Goal: Task Accomplishment & Management: Manage account settings

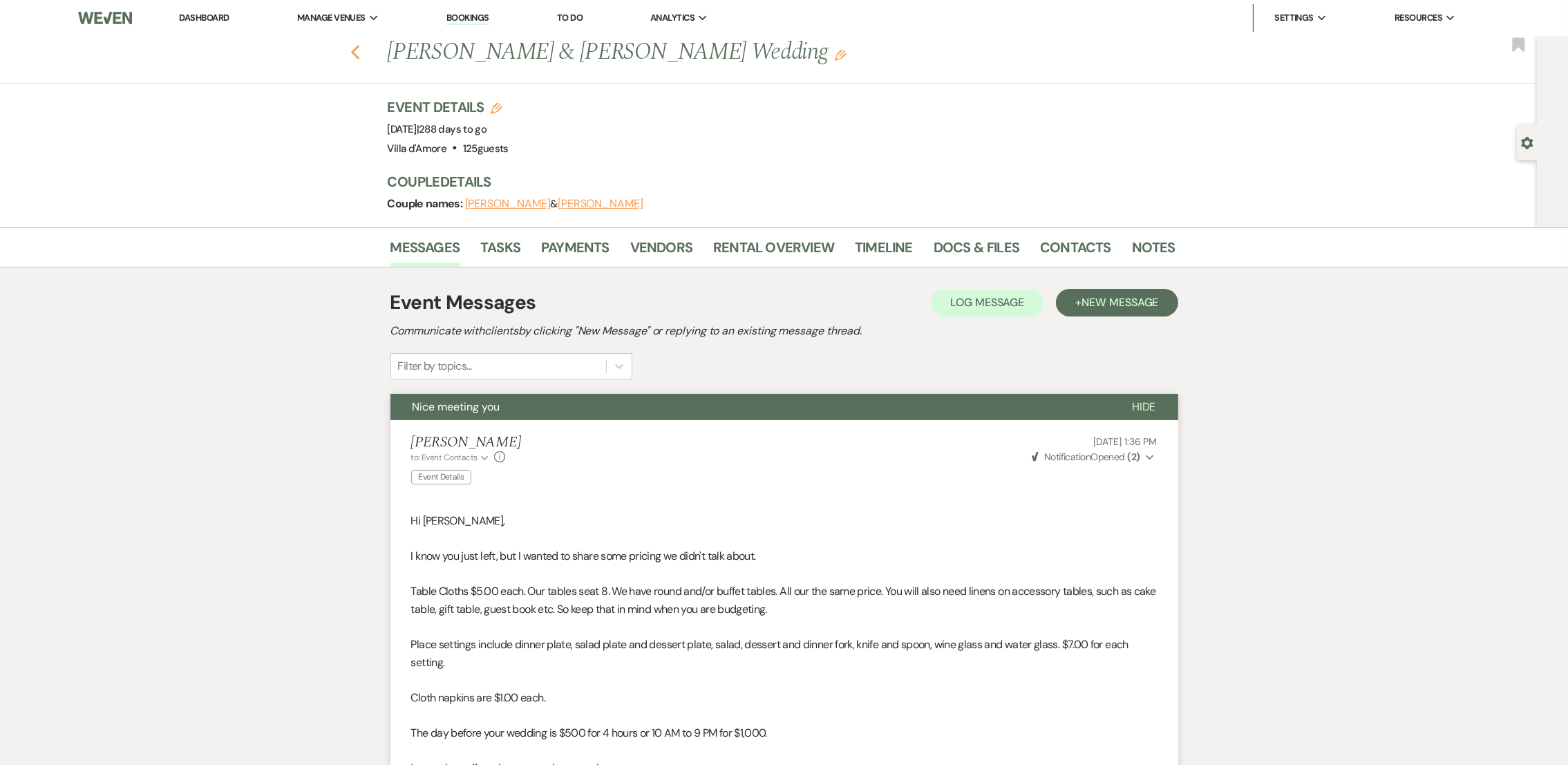
click at [360, 55] on icon "Previous" at bounding box center [355, 52] width 11 height 16
select select "8"
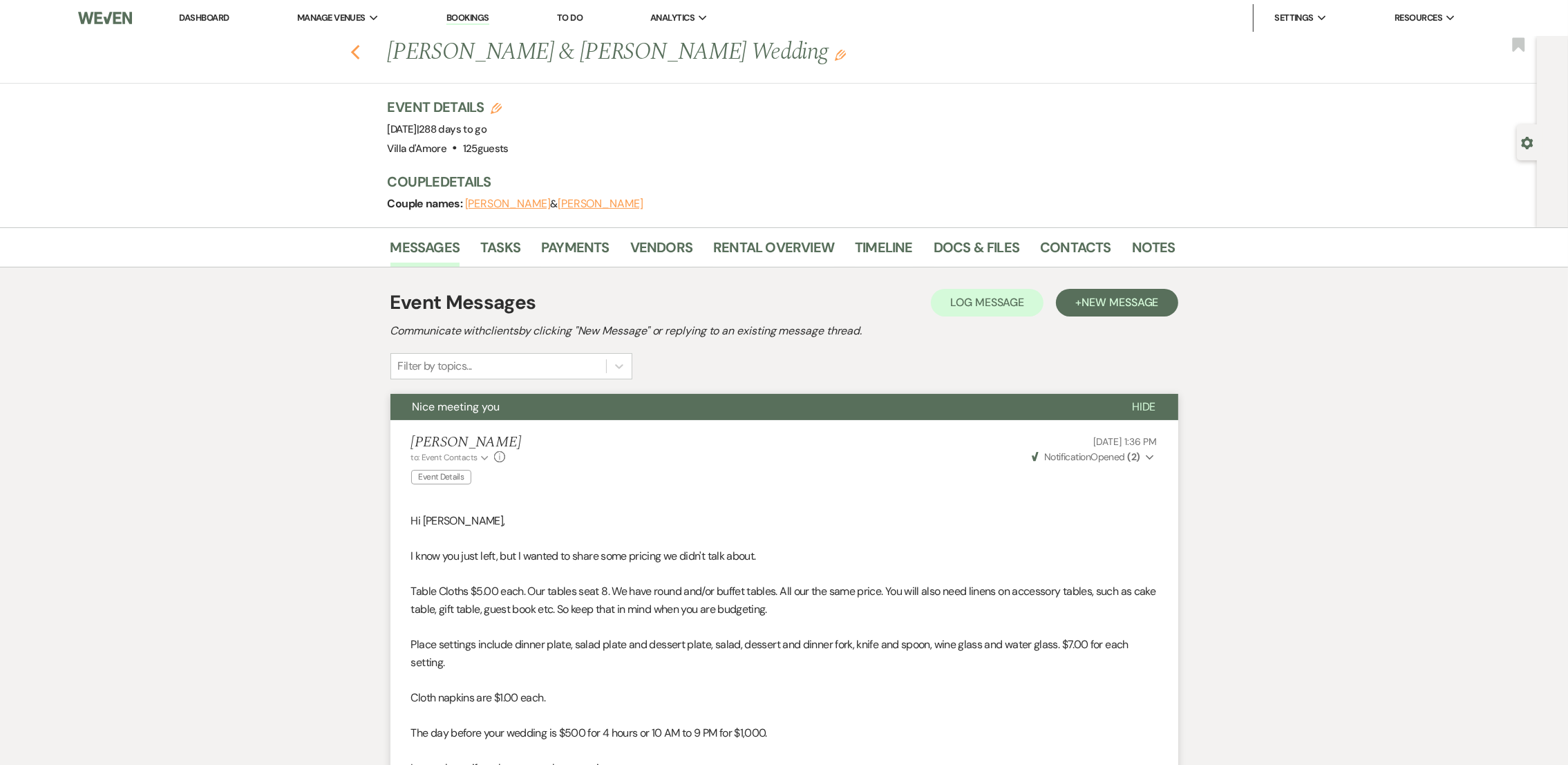
select select "8"
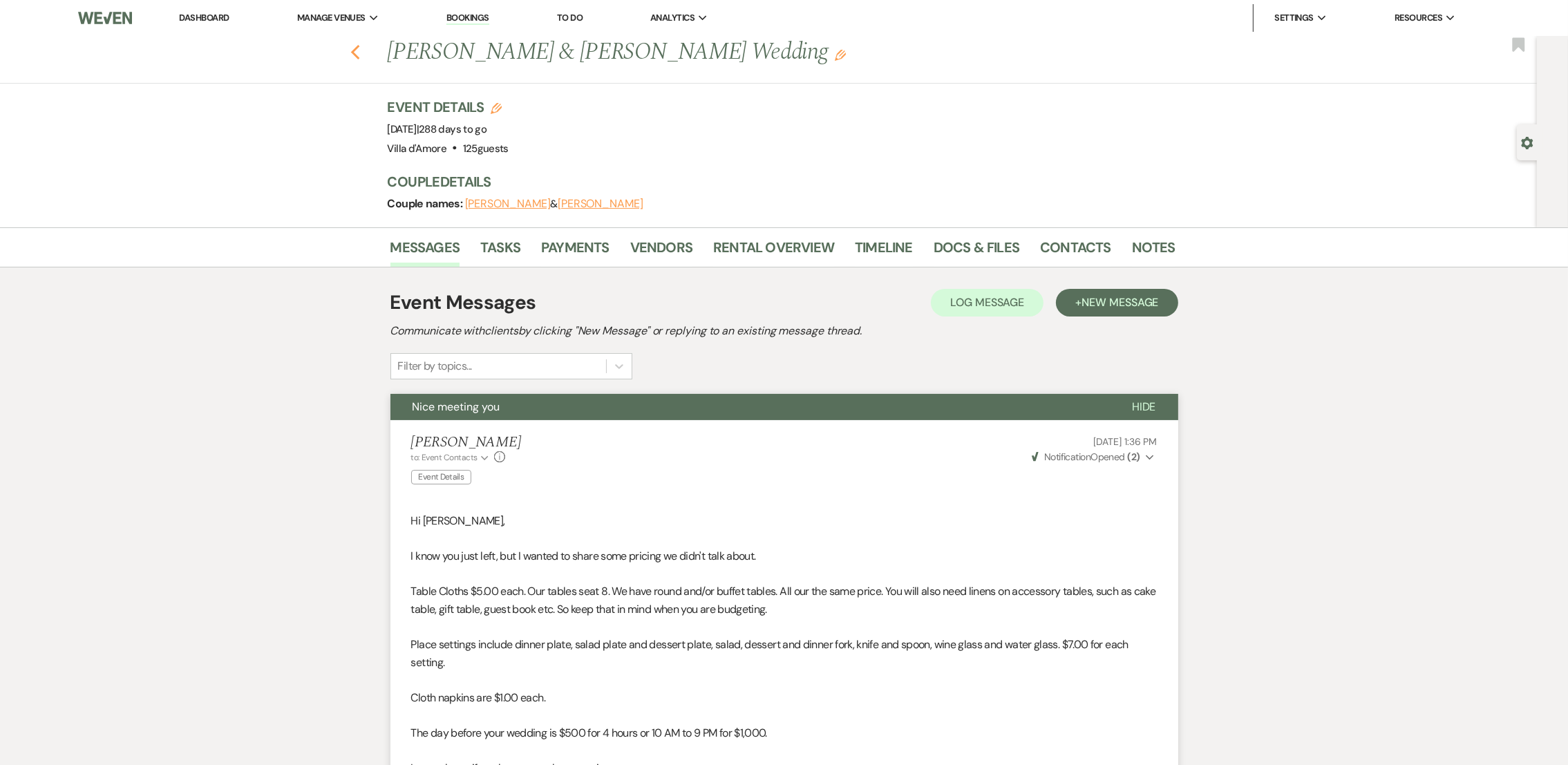
select select "8"
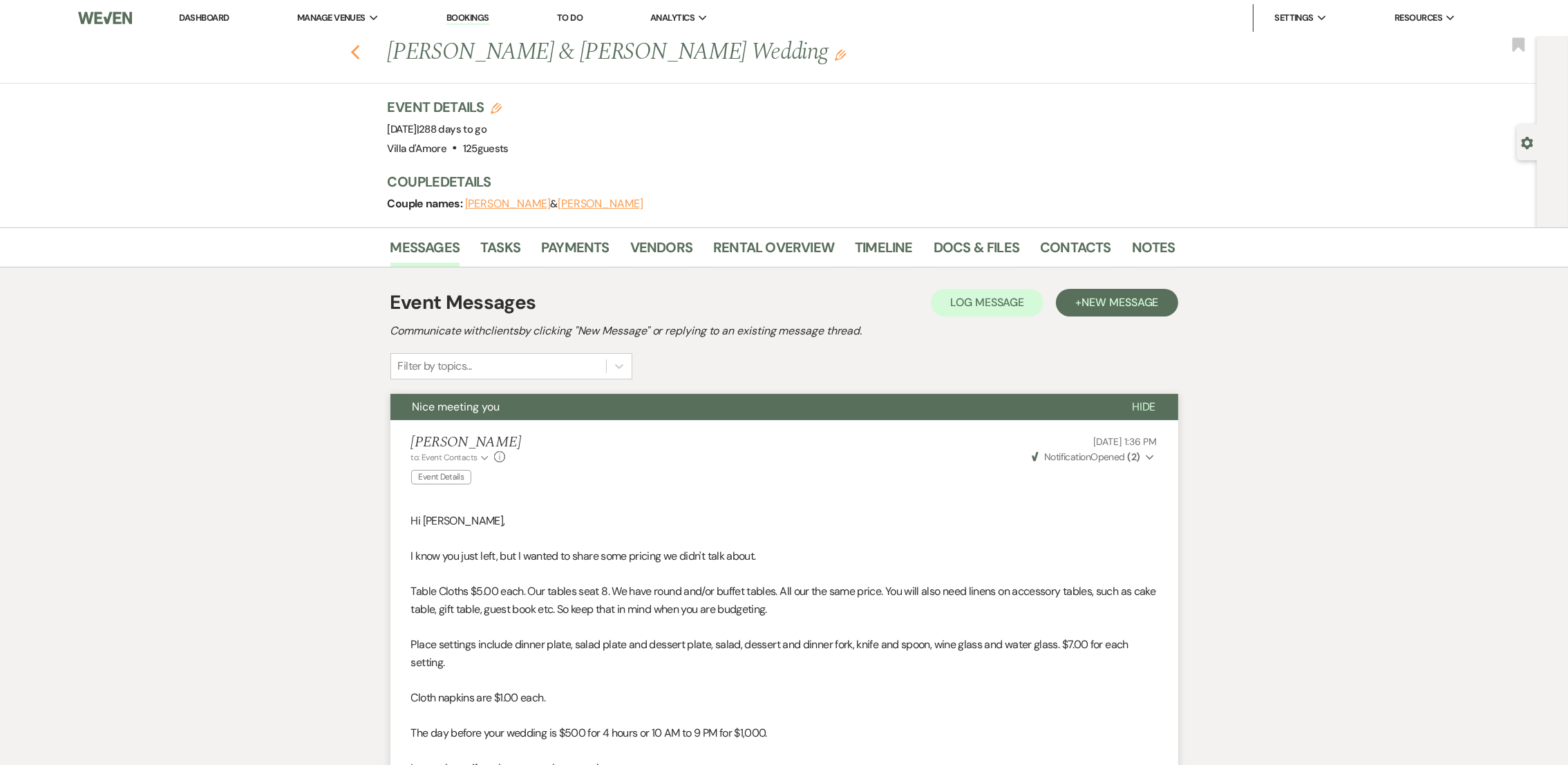
select select "8"
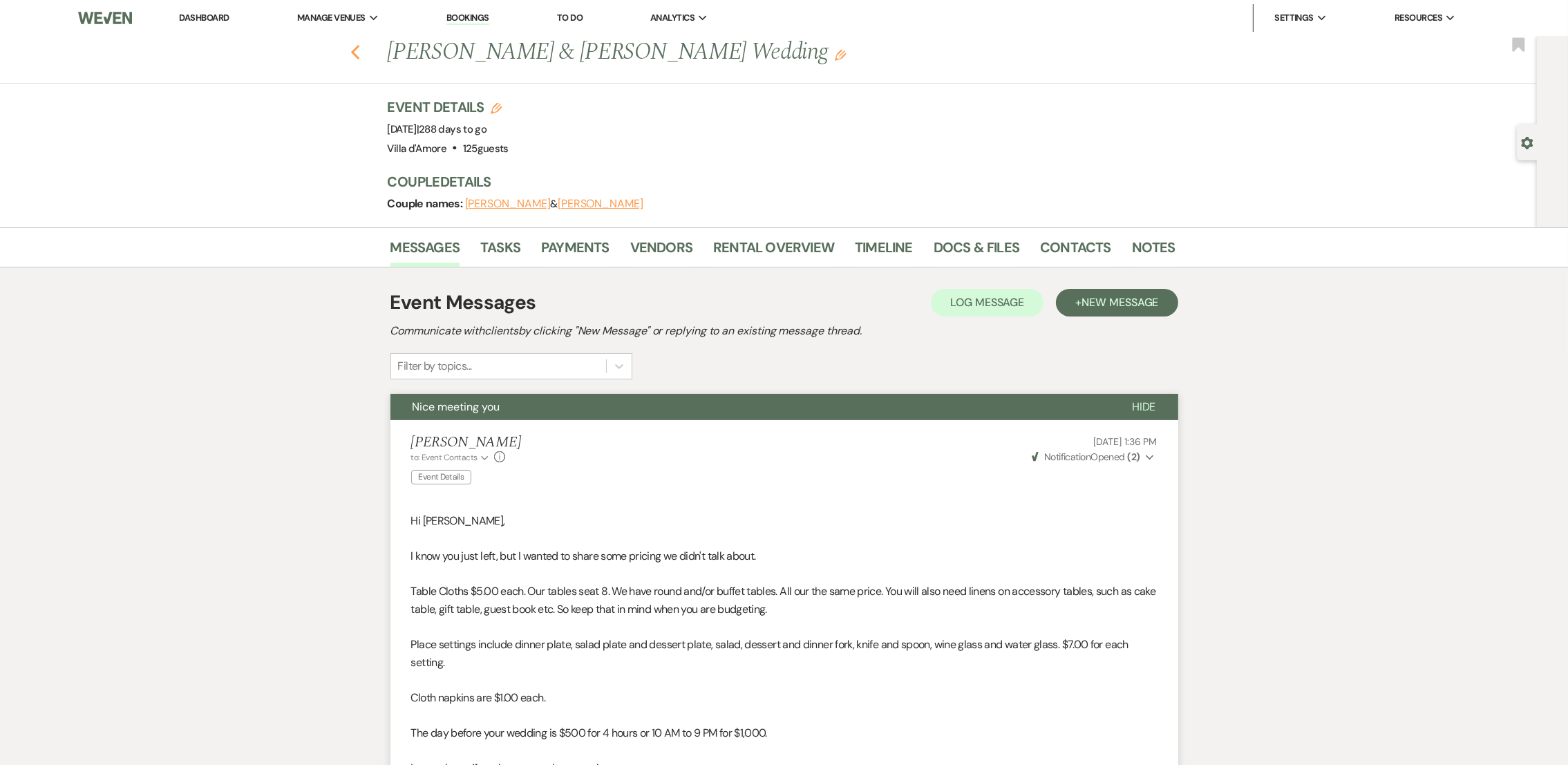
select select "8"
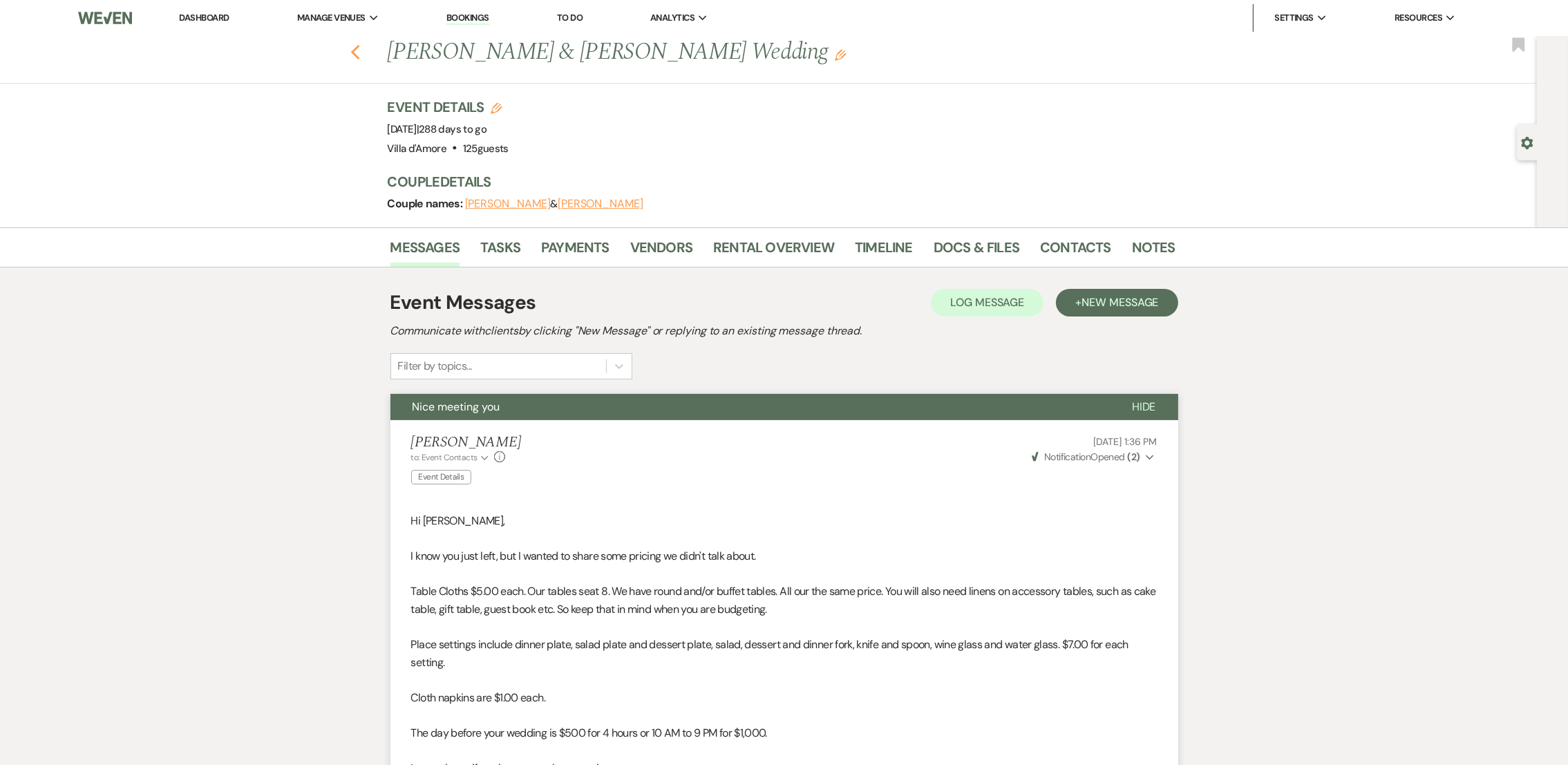
select select "11"
select select "8"
select select "6"
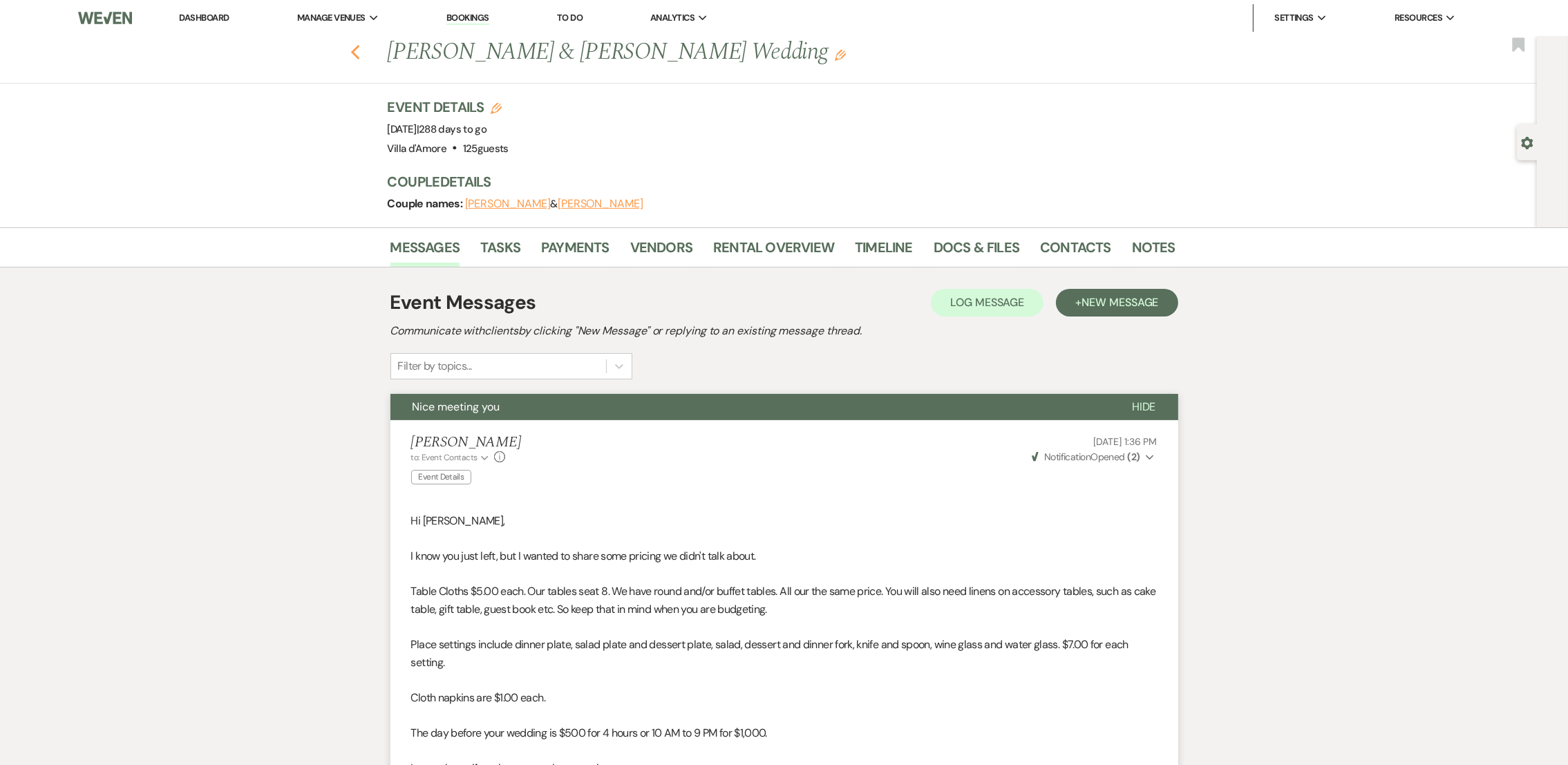
select select "8"
select select "5"
select select "8"
select select "5"
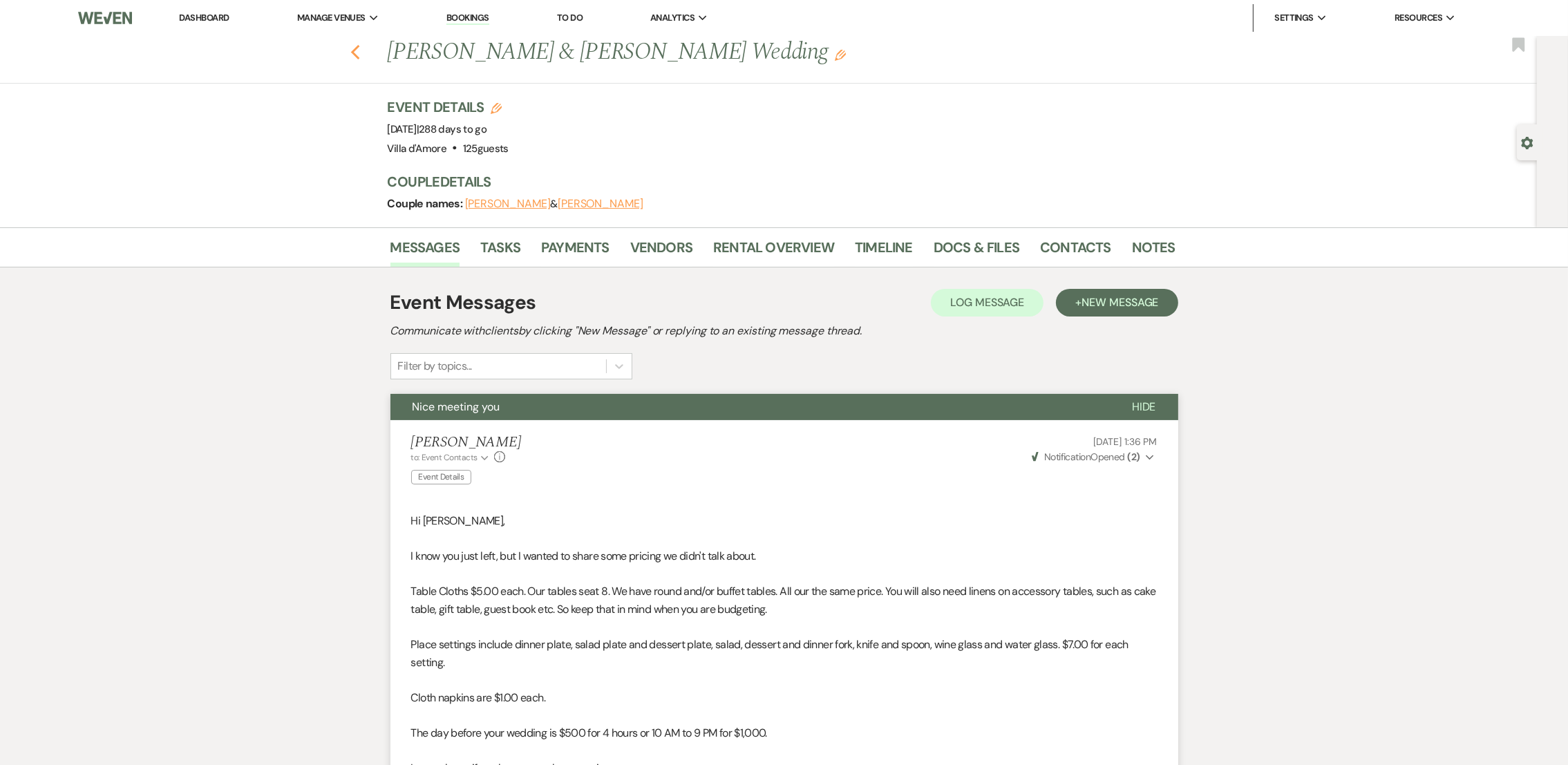
select select "8"
select select "5"
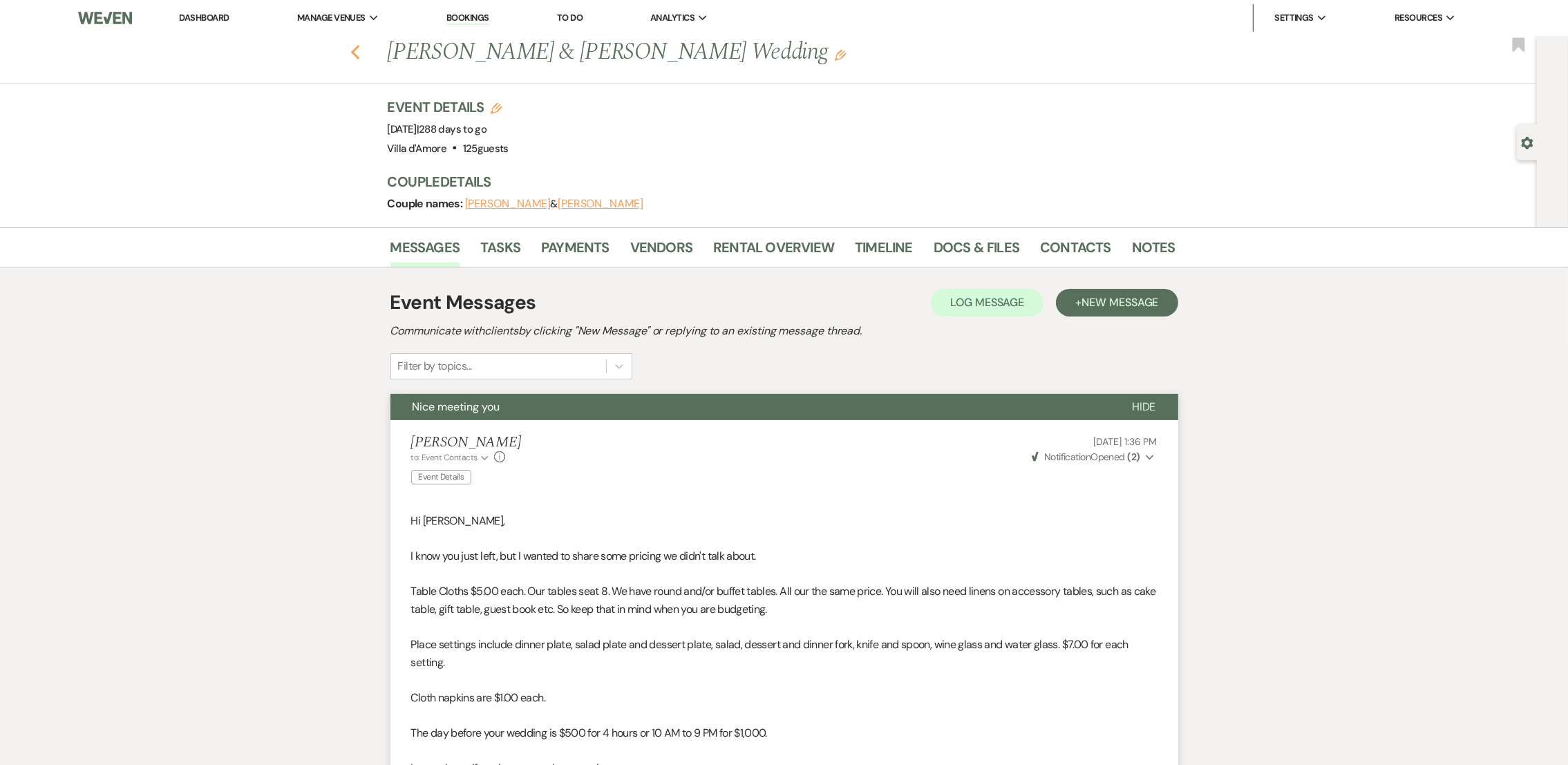
select select "8"
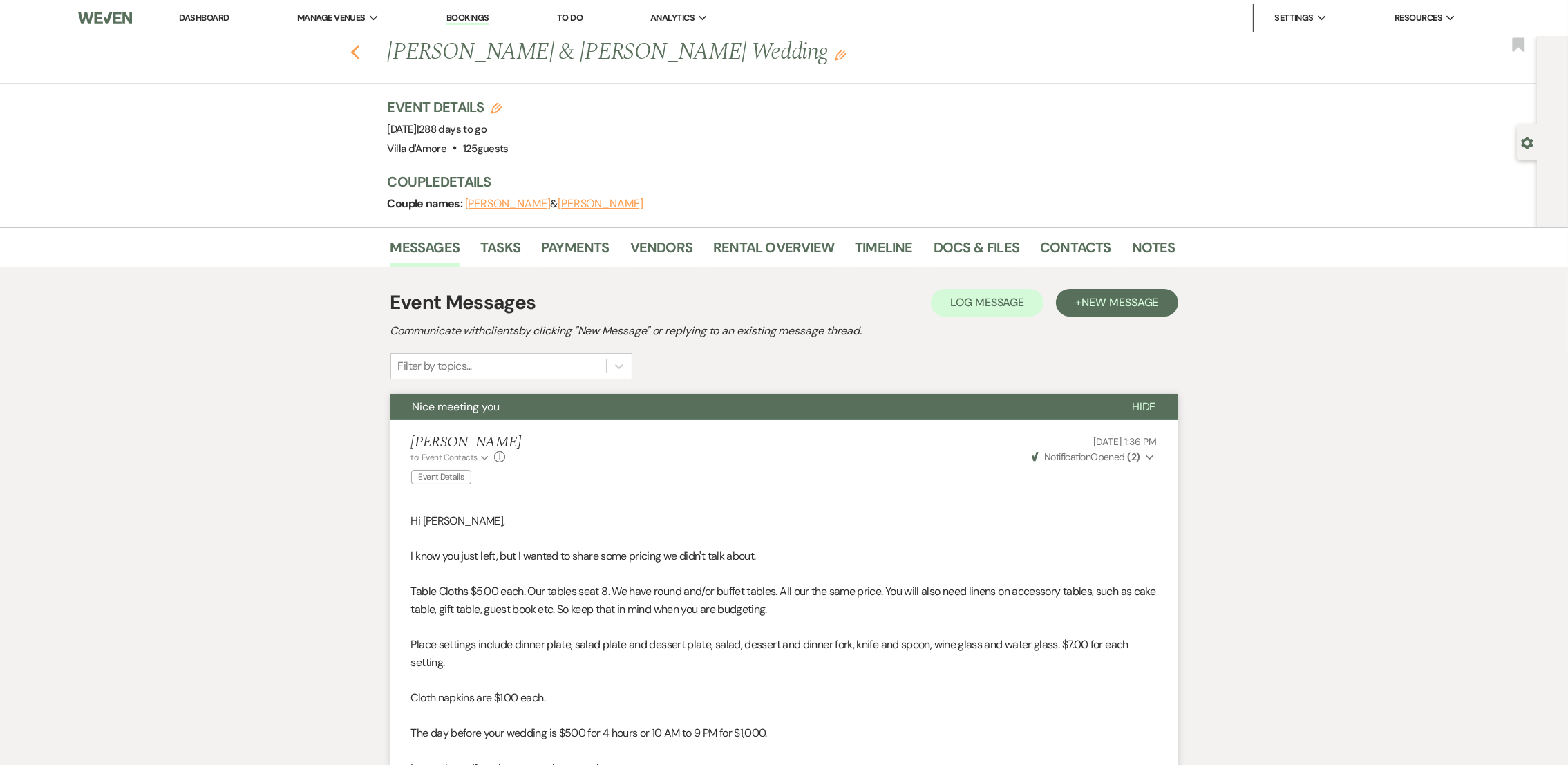
select select "5"
select select "8"
select select "5"
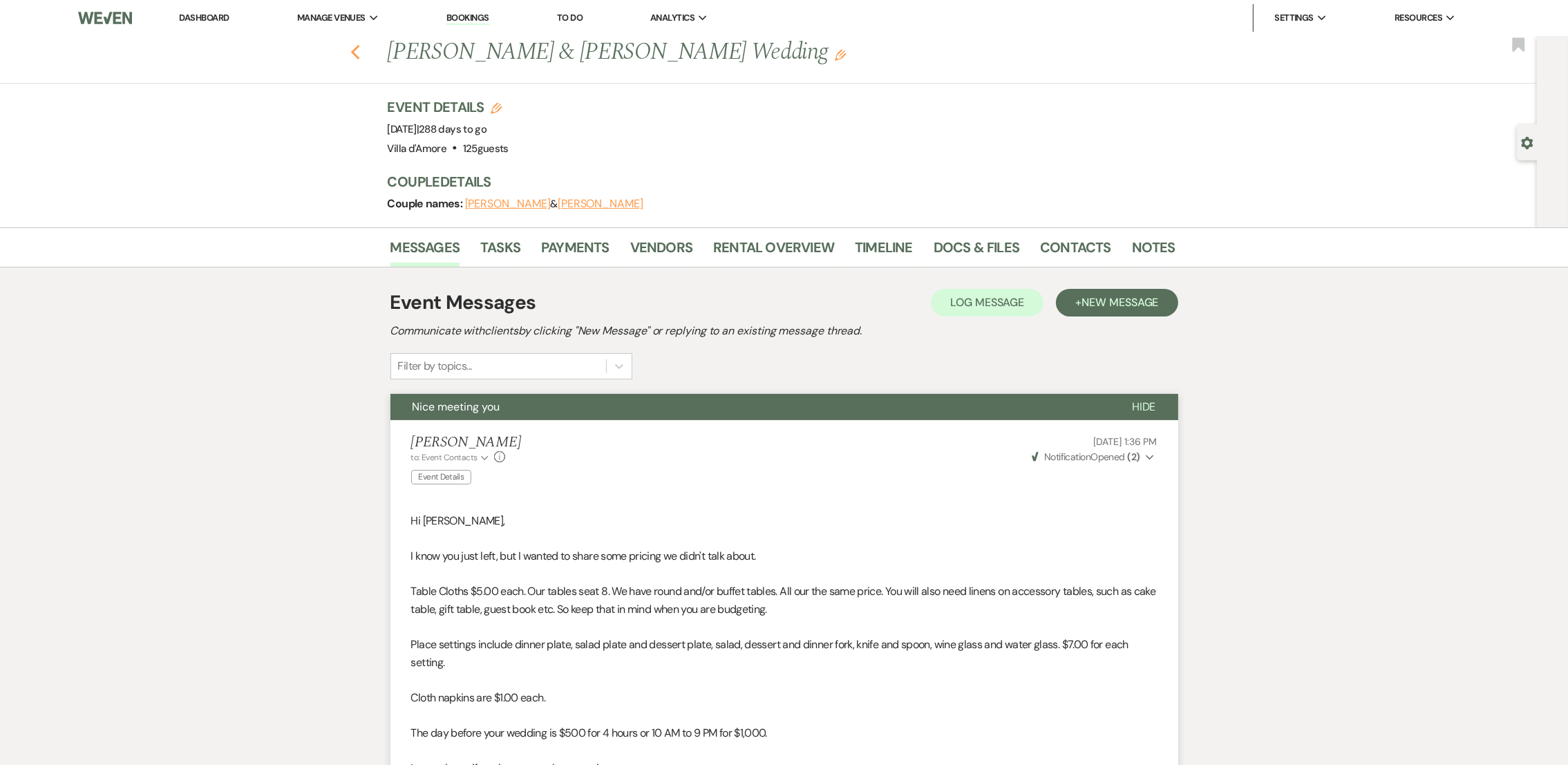
select select "8"
select select "5"
select select "8"
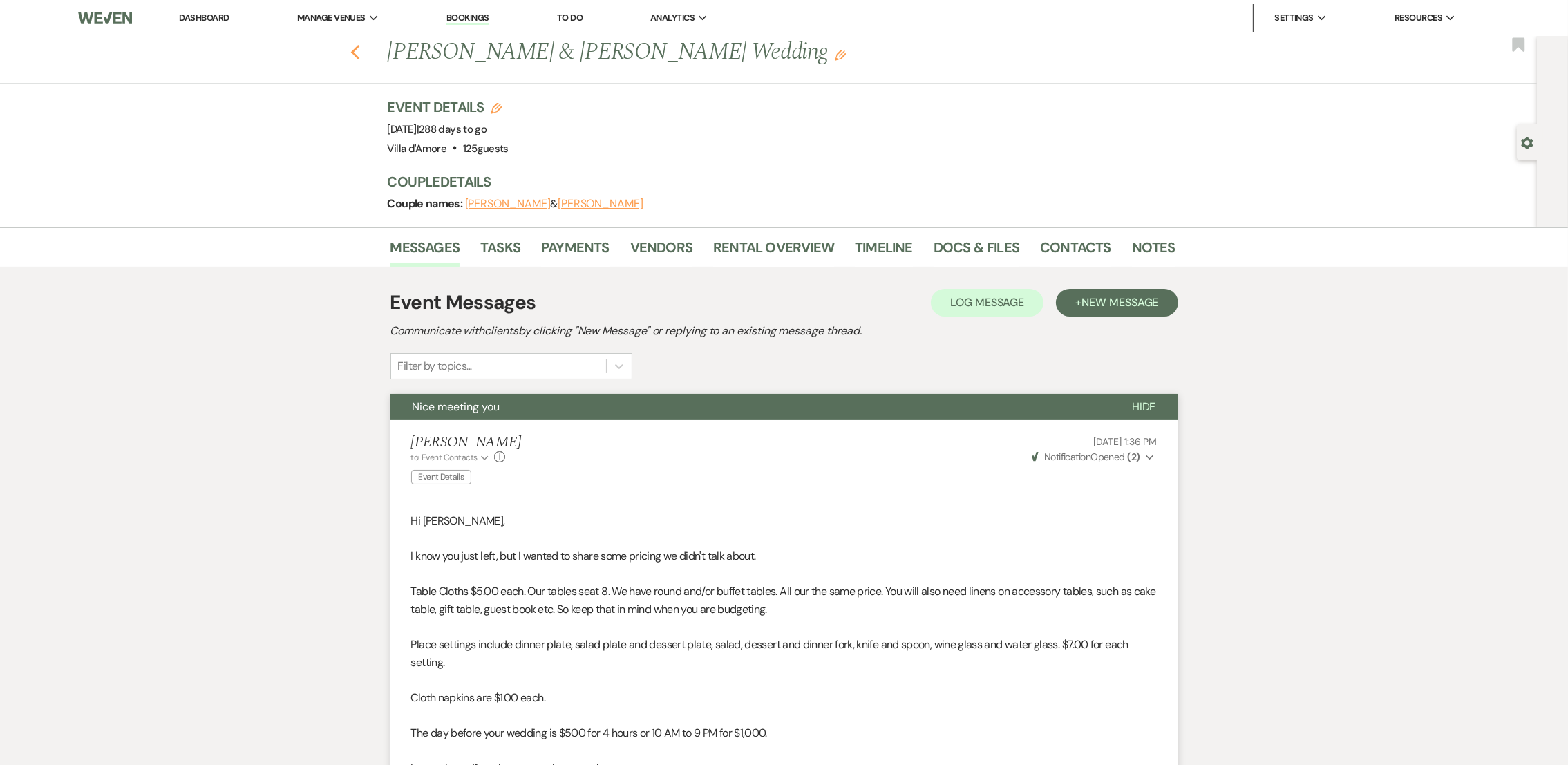
select select "8"
select select "5"
select select "8"
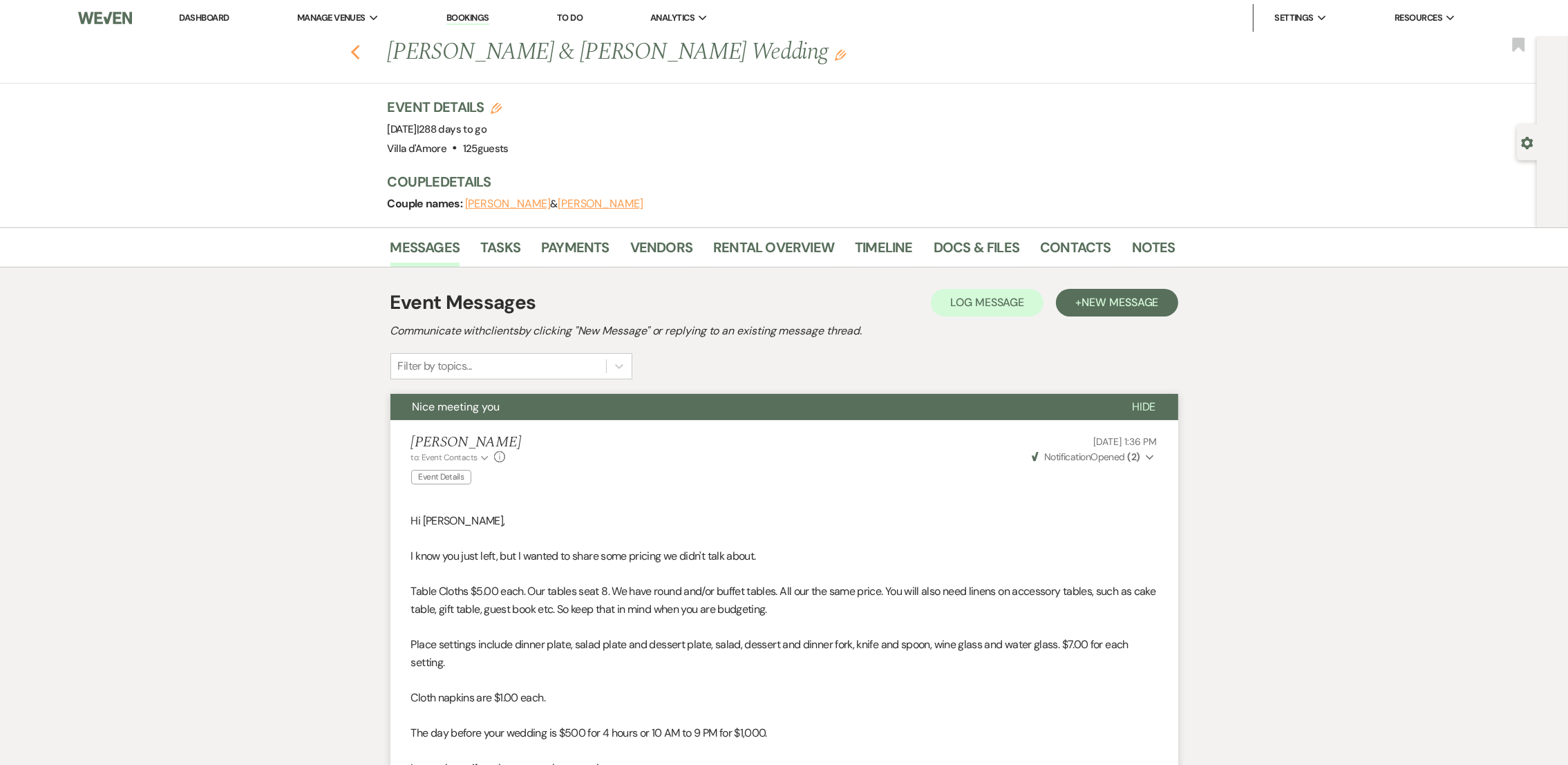
select select "8"
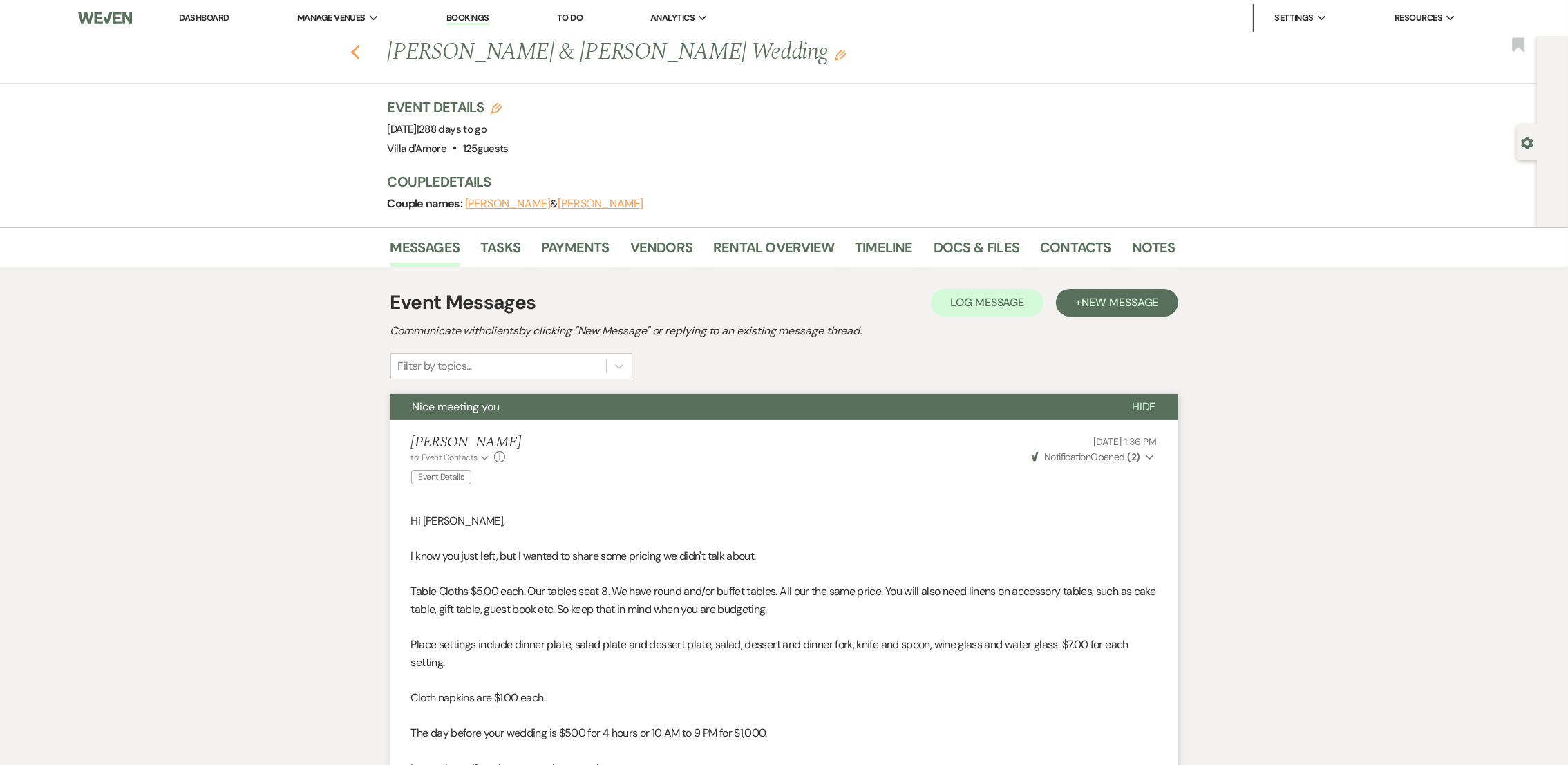
select select "8"
select select "5"
select select "8"
select select "5"
select select "8"
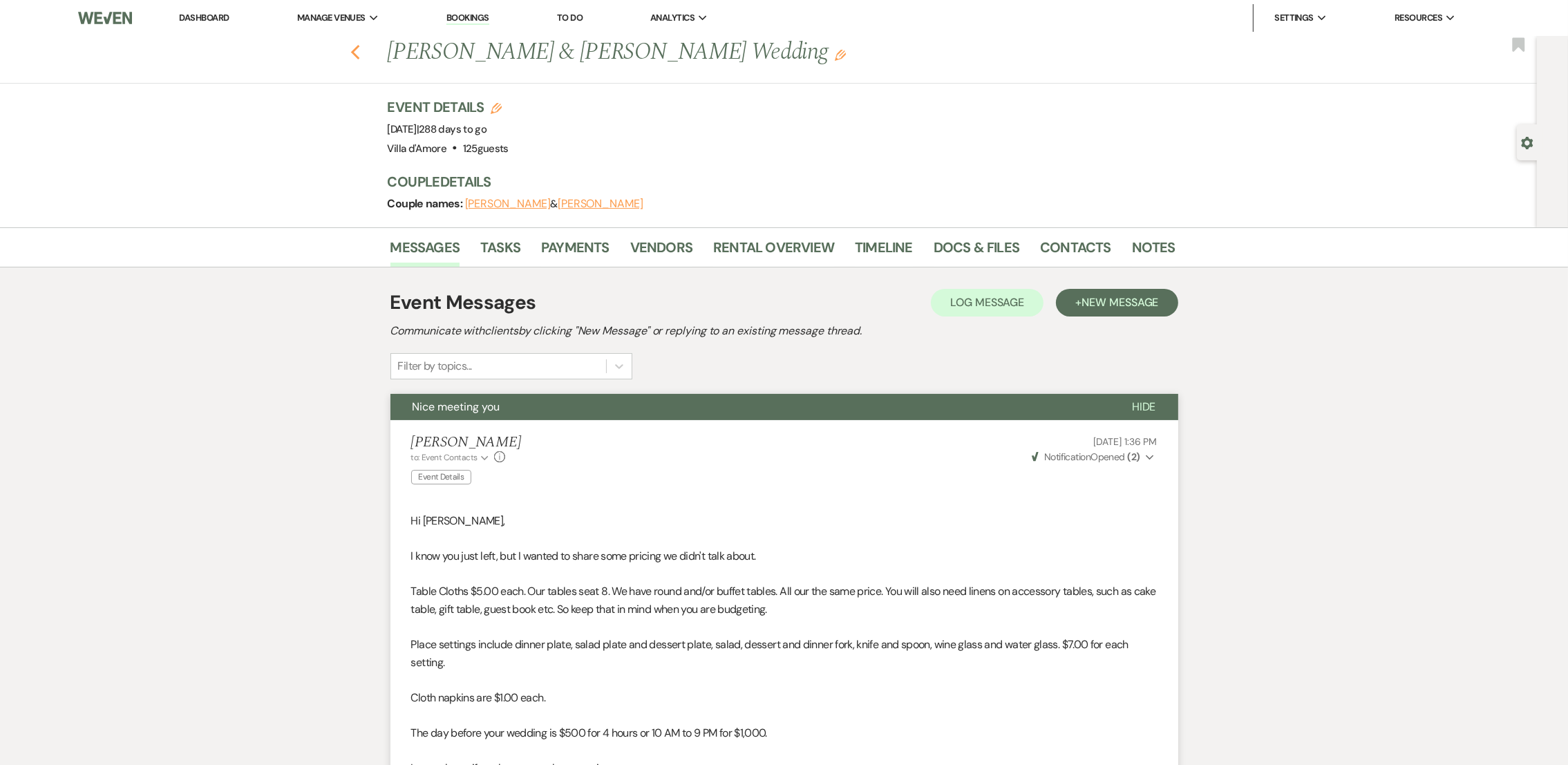
select select "8"
select select "5"
select select "8"
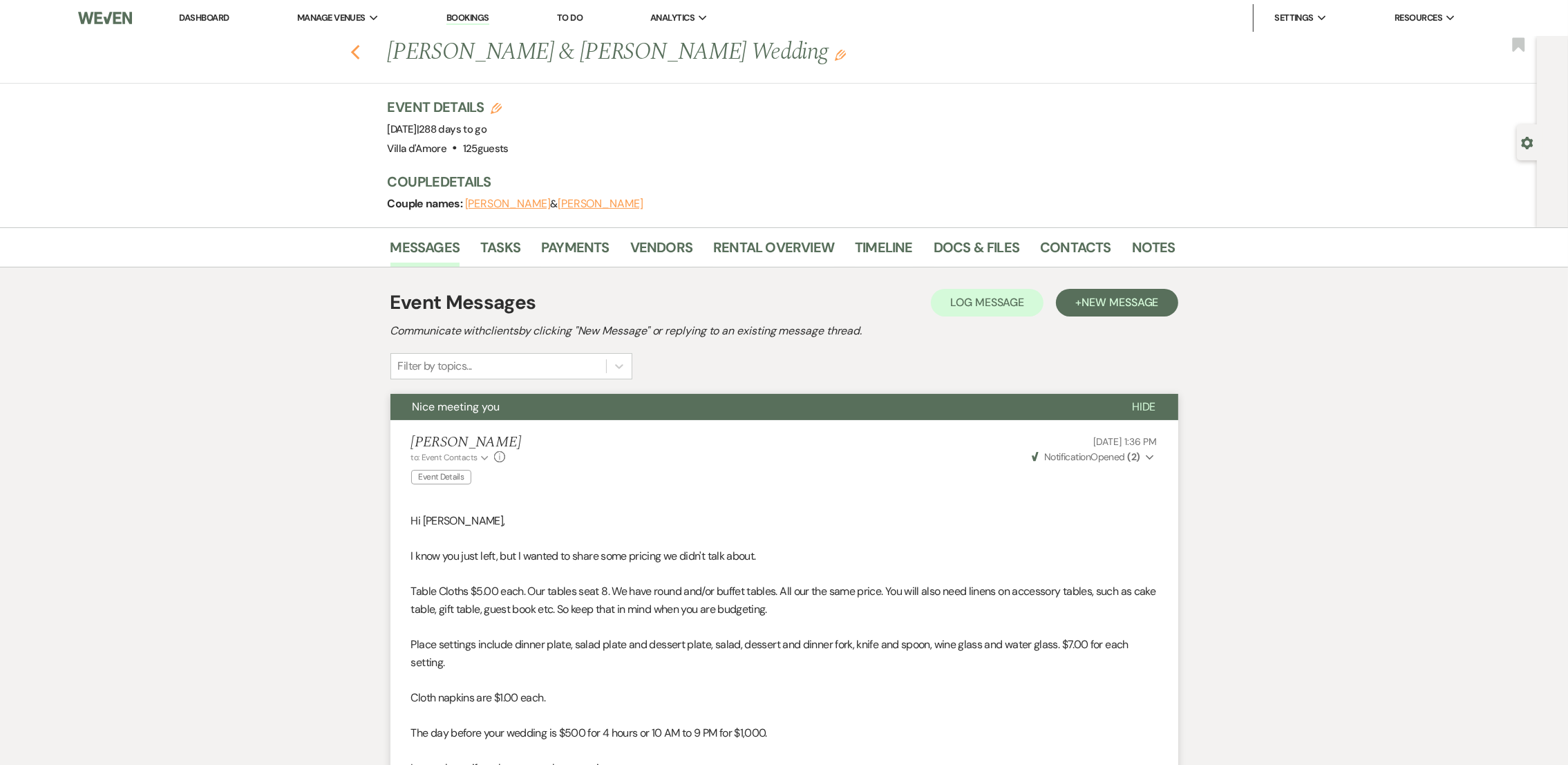
select select "8"
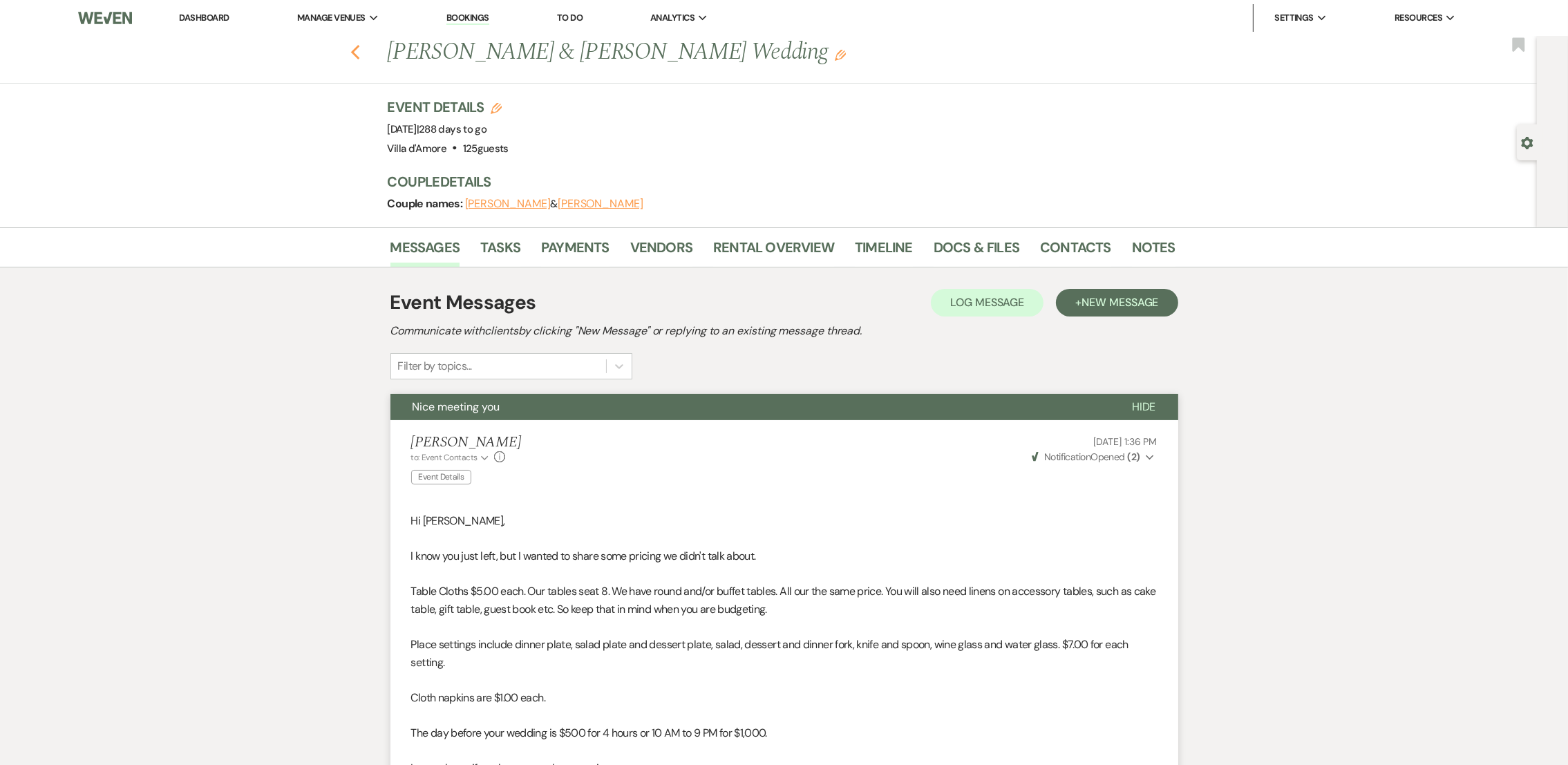
select select "8"
select select "5"
select select "8"
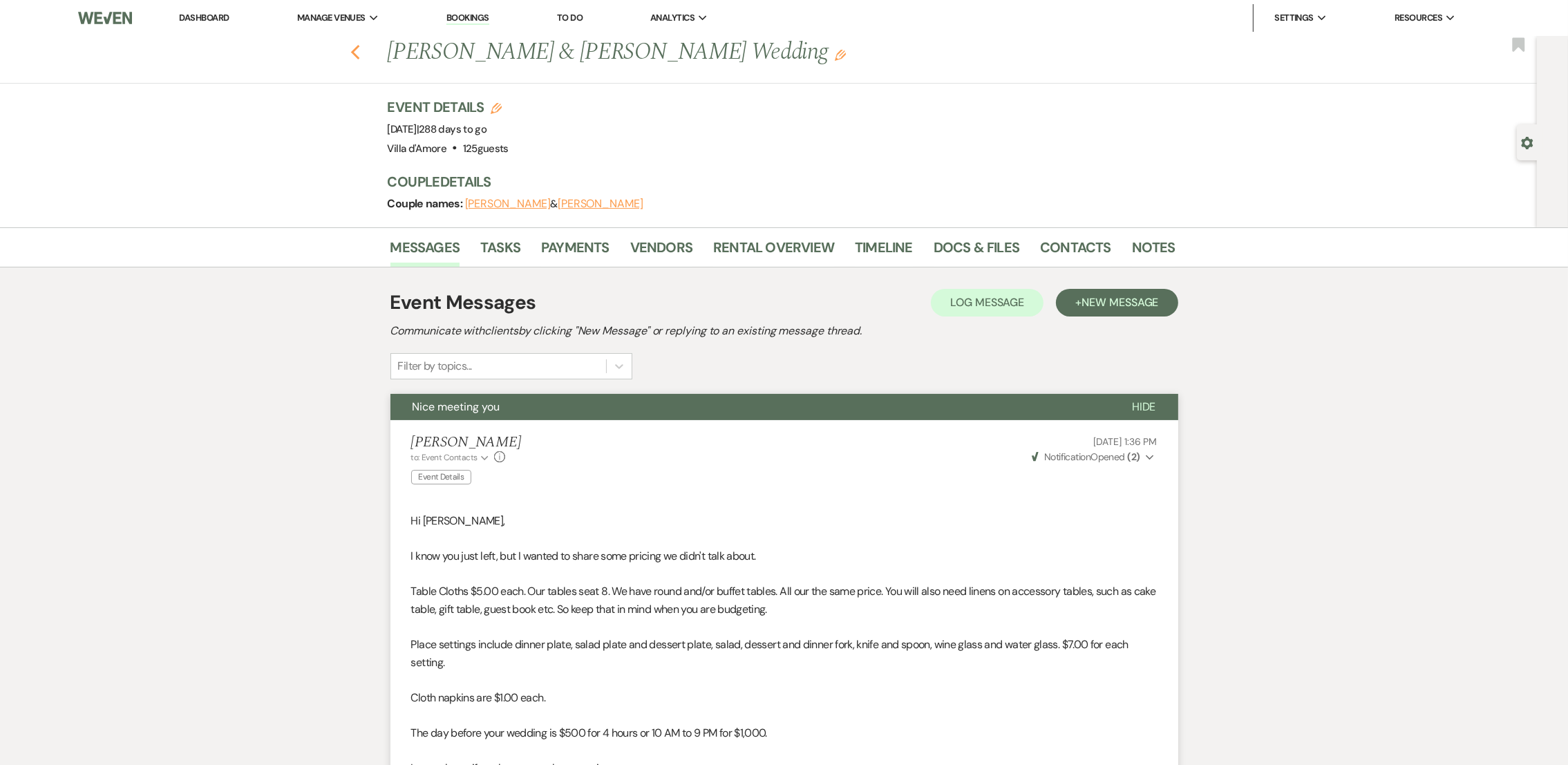
select select "8"
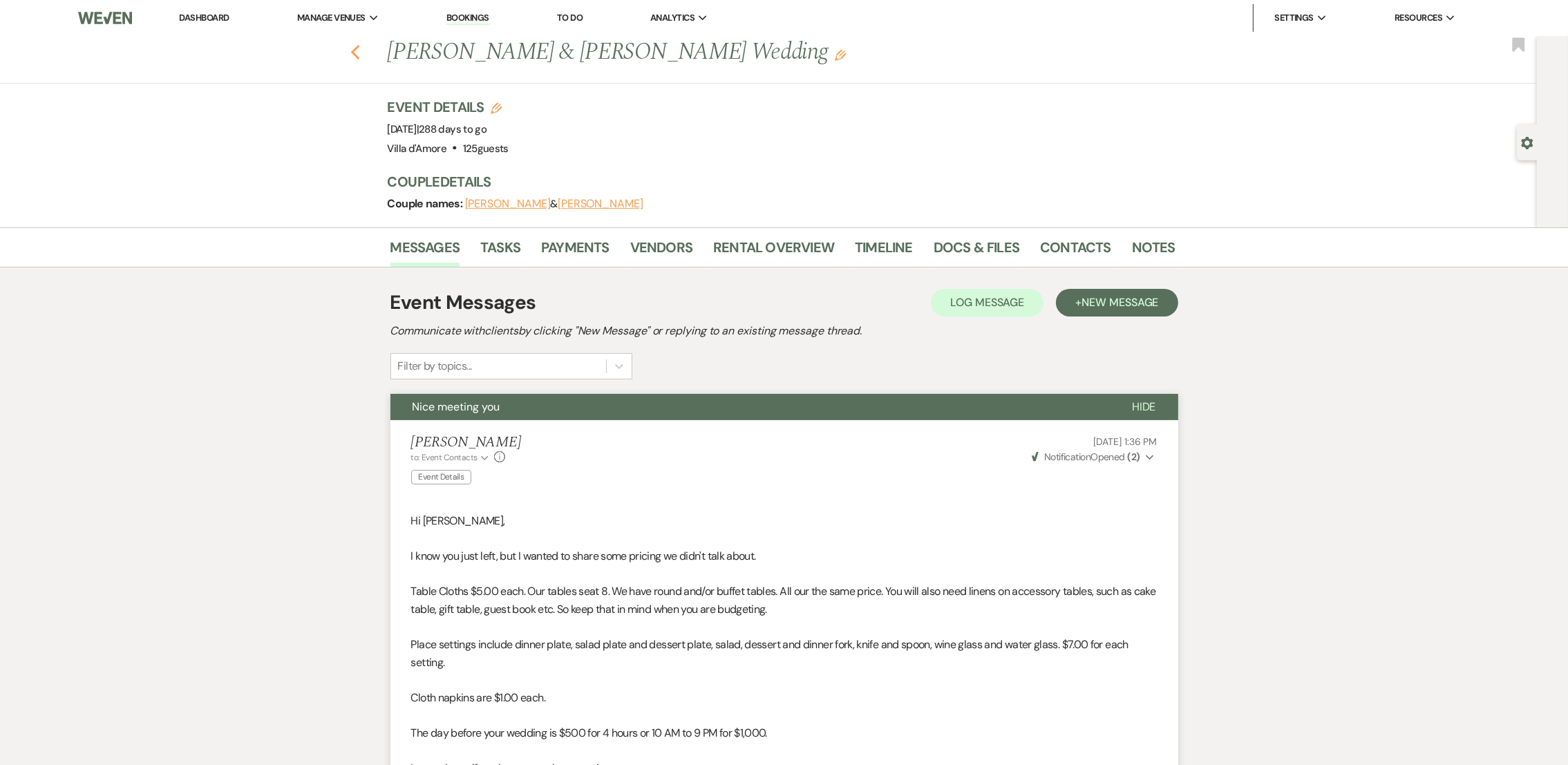
select select "6"
select select "8"
select select "5"
select select "8"
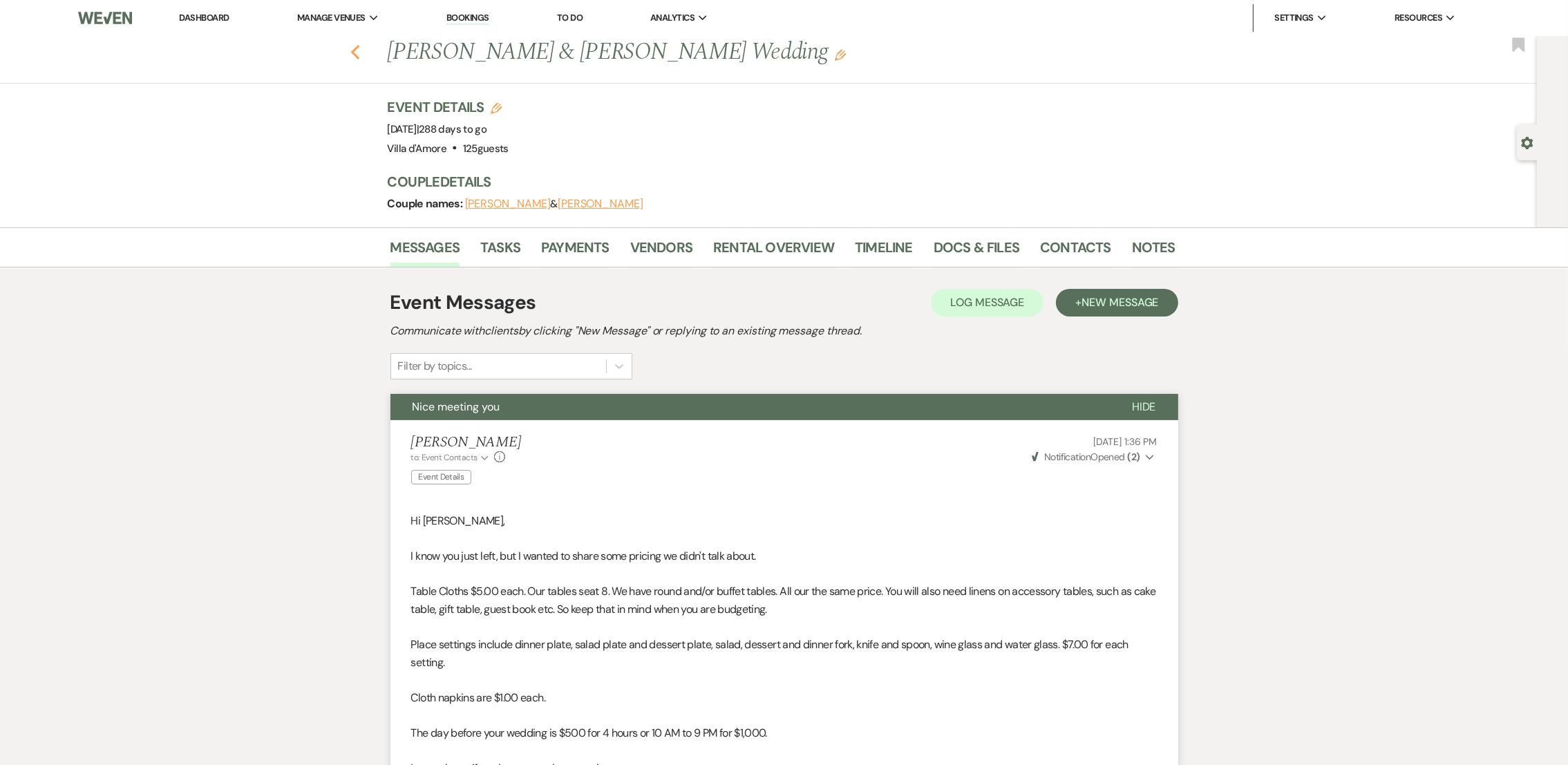
select select "5"
select select "8"
select select "5"
select select "8"
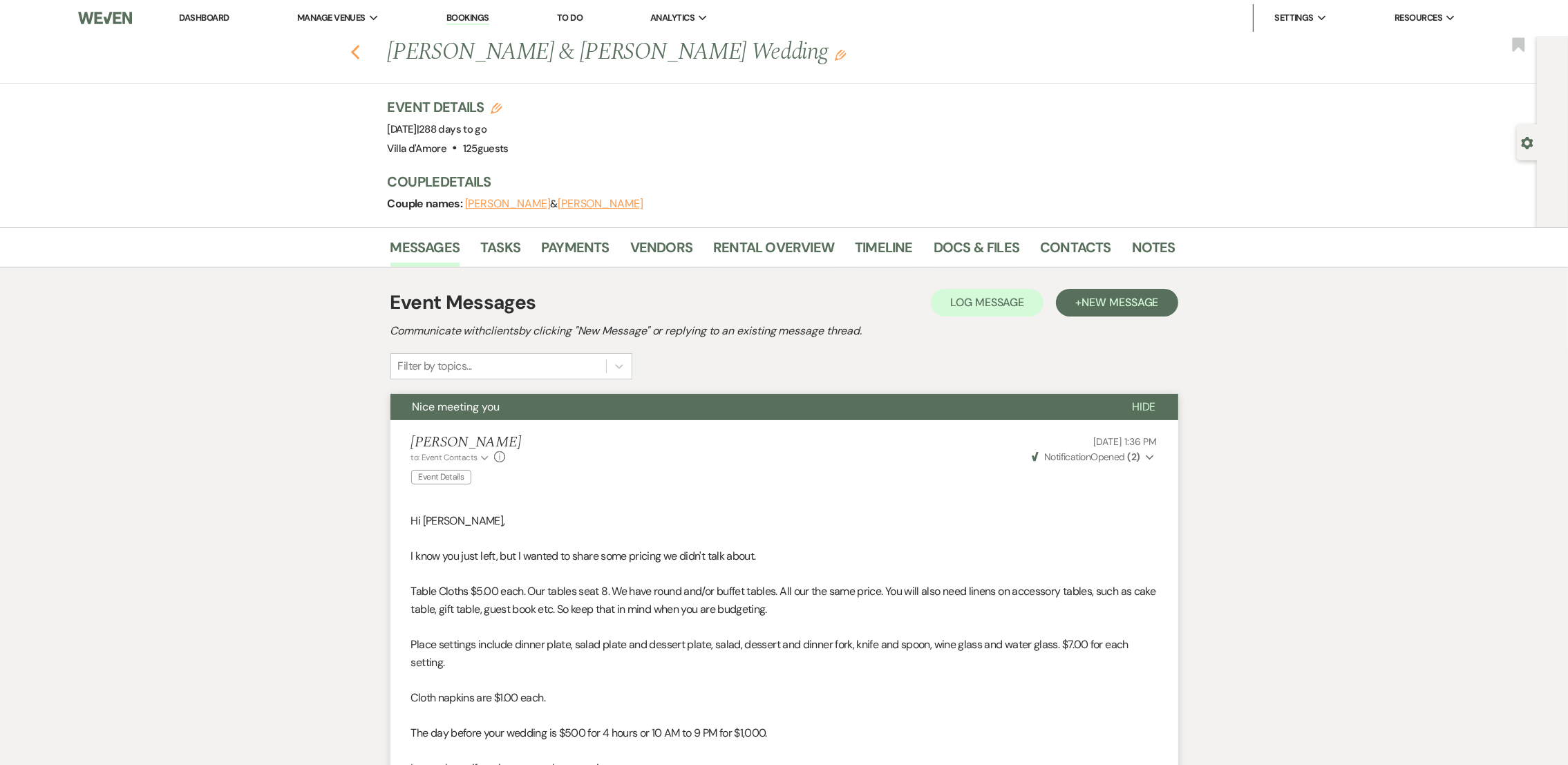
select select "5"
select select "8"
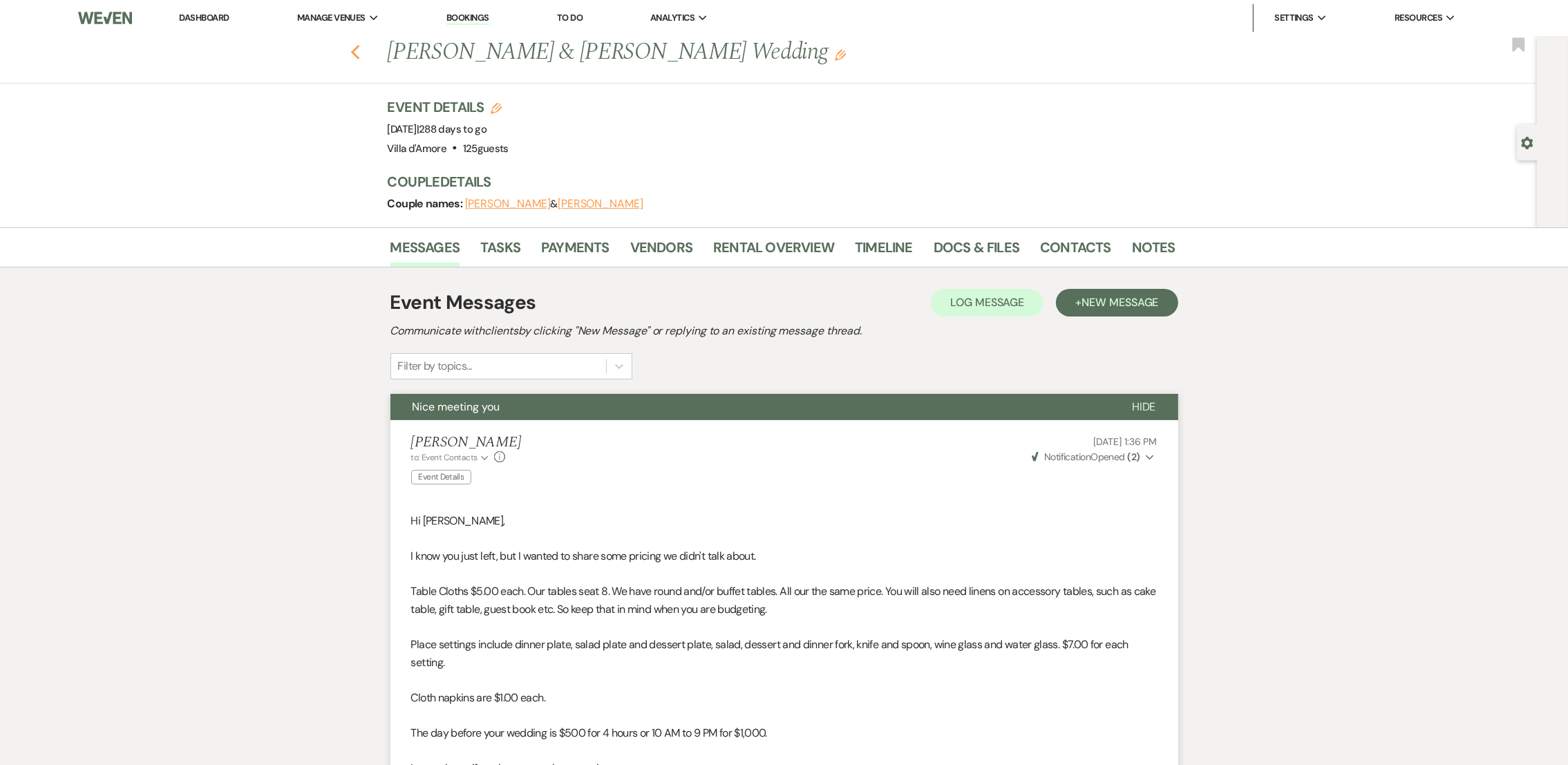
select select "8"
select select "5"
select select "8"
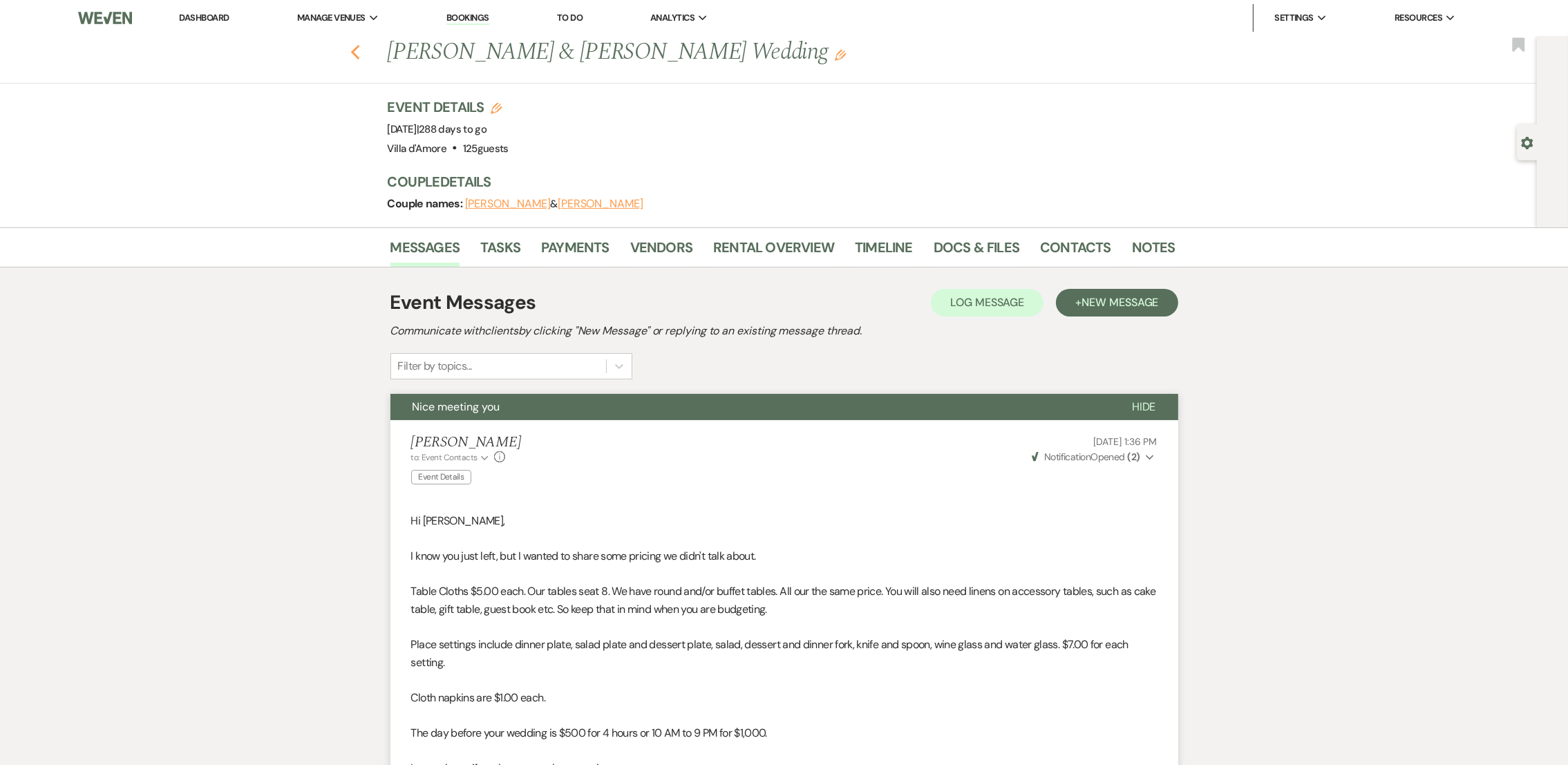
select select "5"
select select "8"
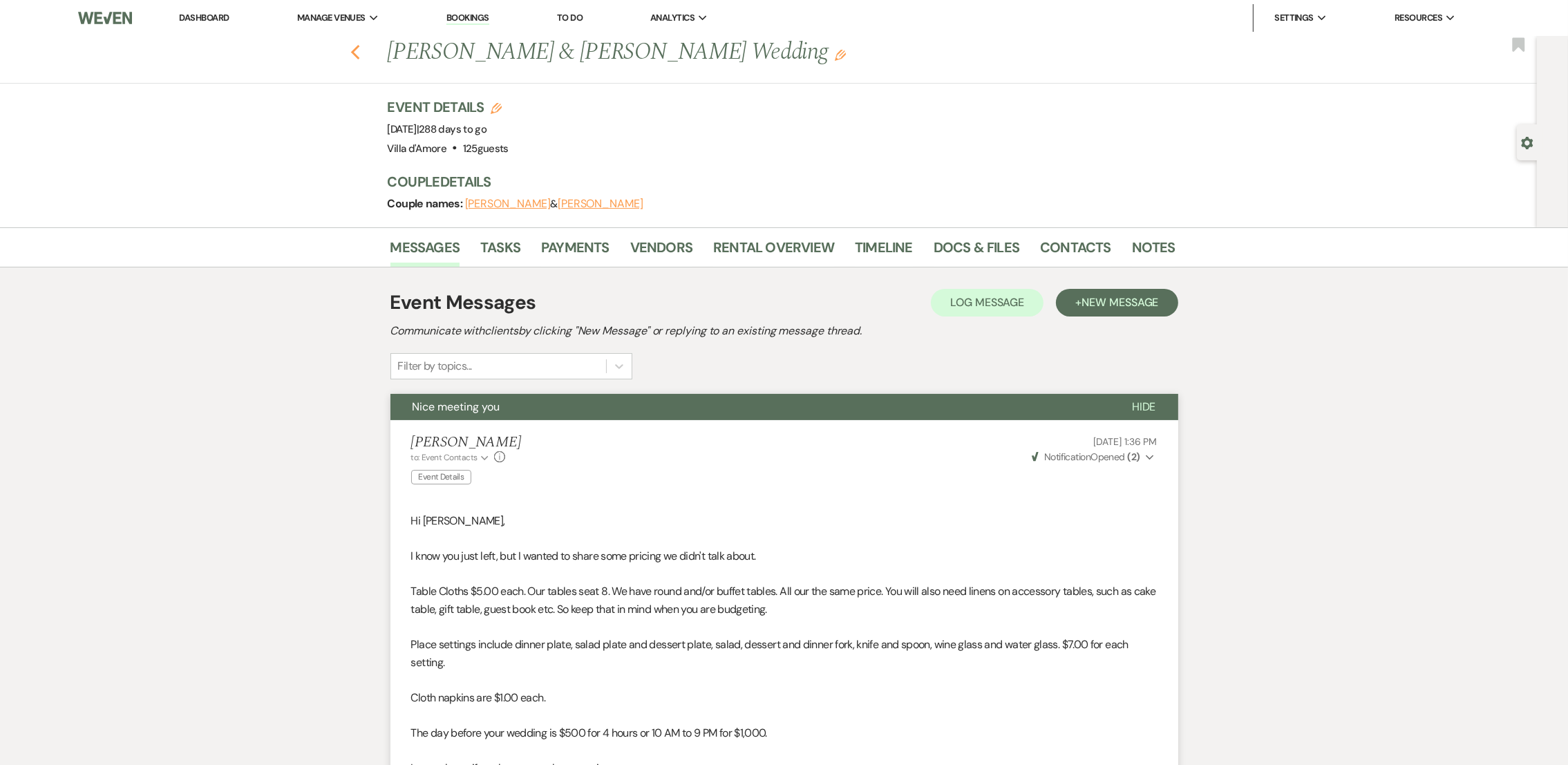
select select "8"
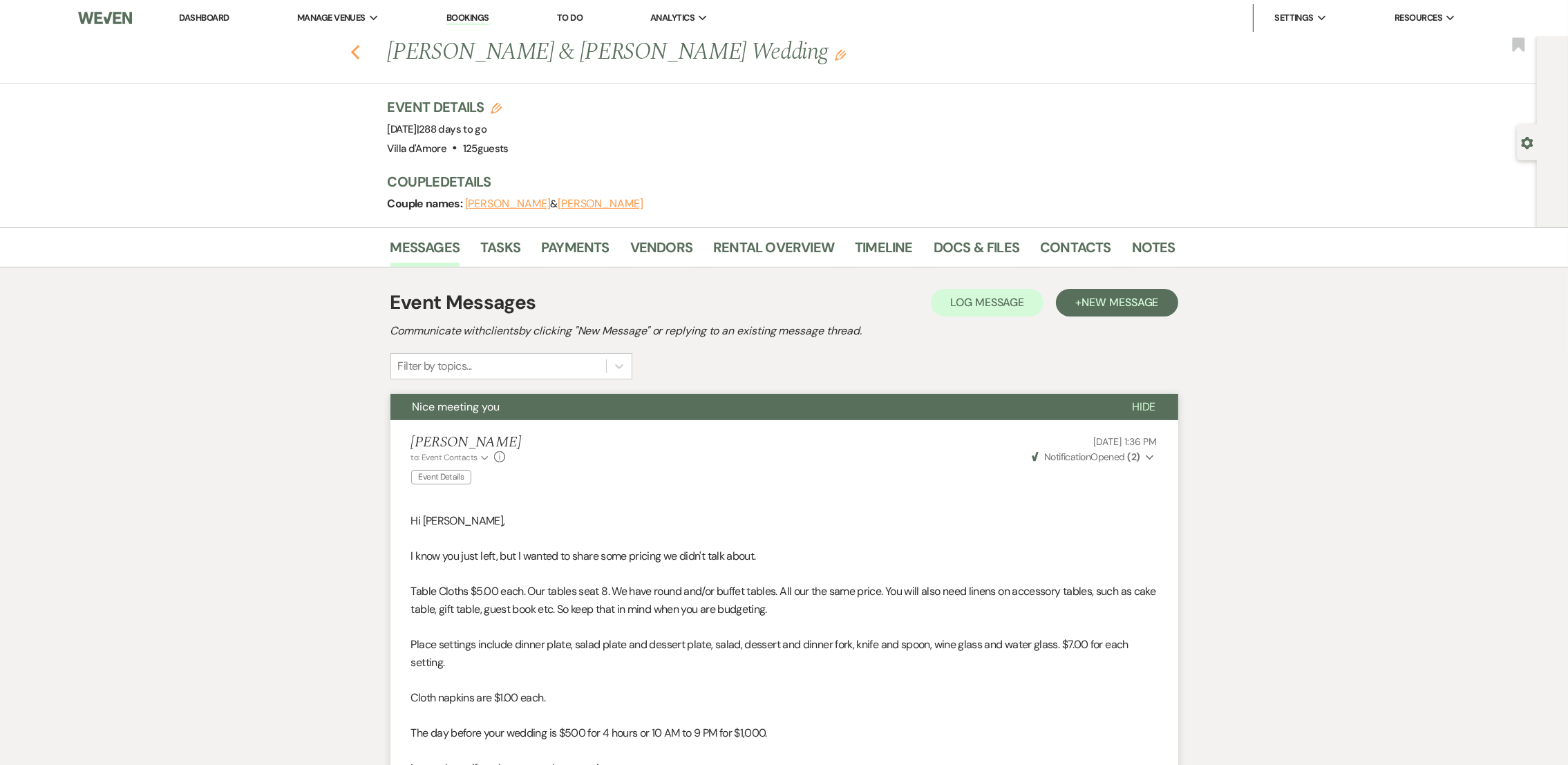
select select "8"
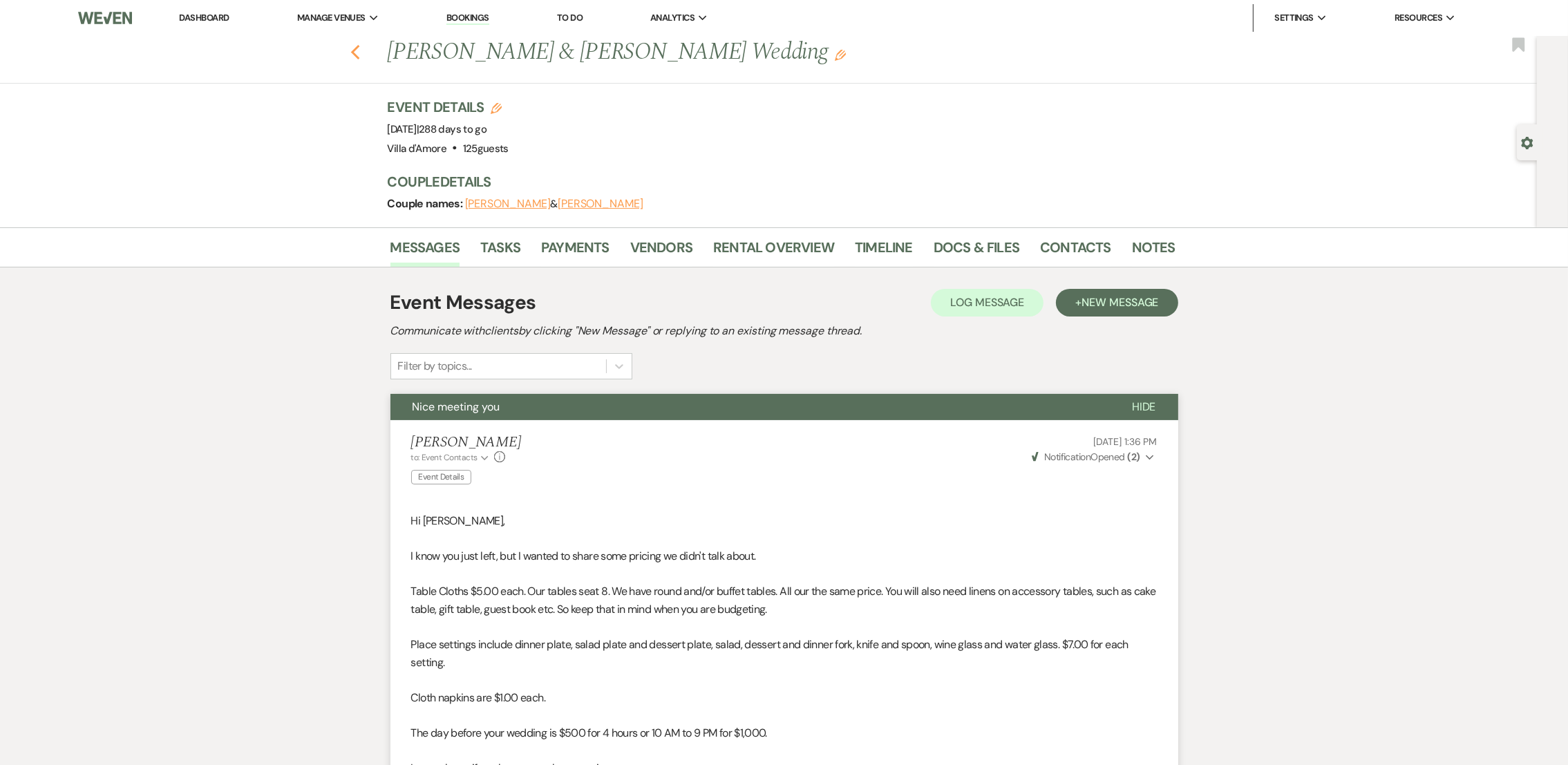
select select "5"
select select "8"
select select "6"
select select "8"
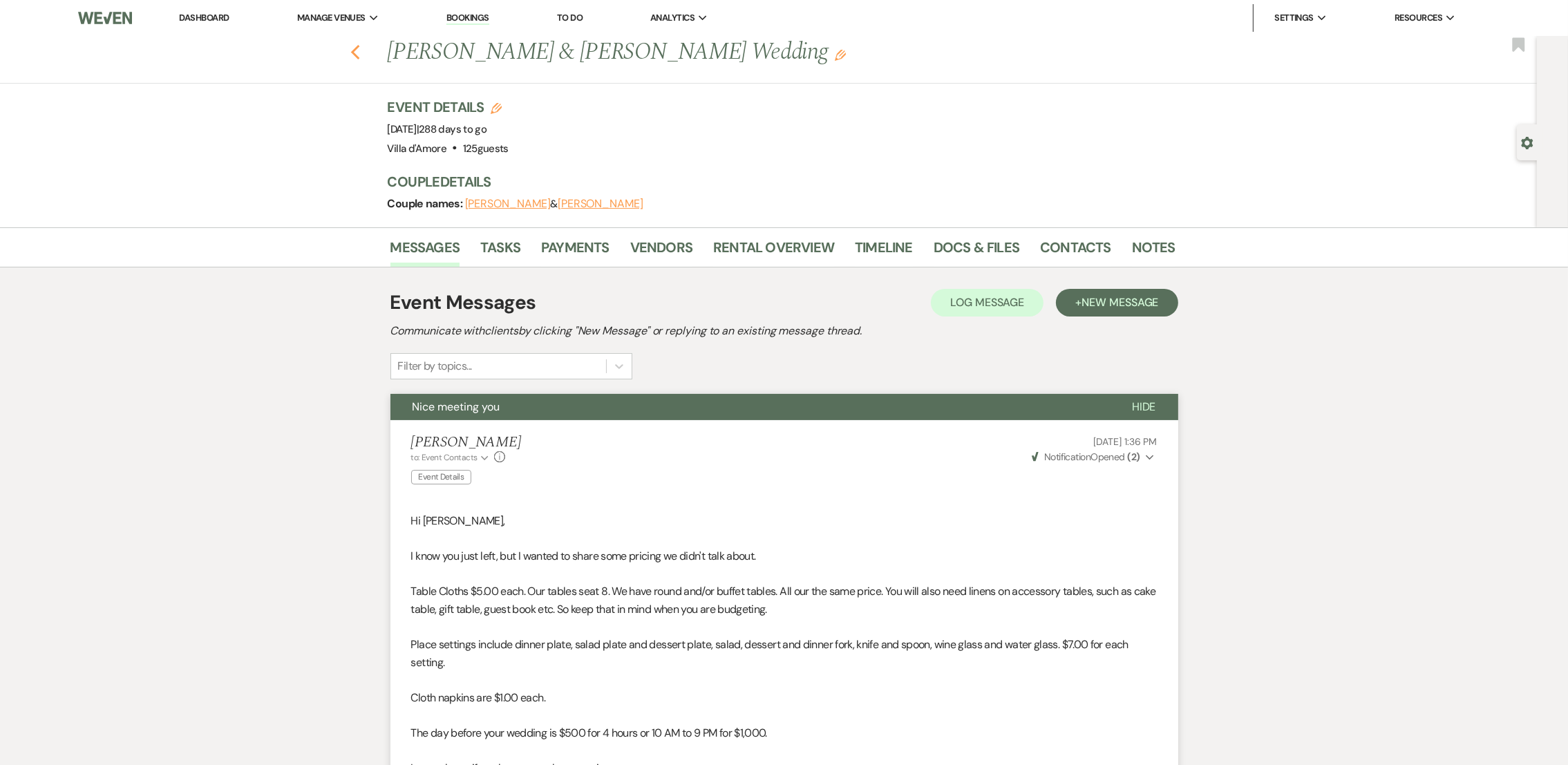
select select "6"
select select "8"
select select "5"
select select "8"
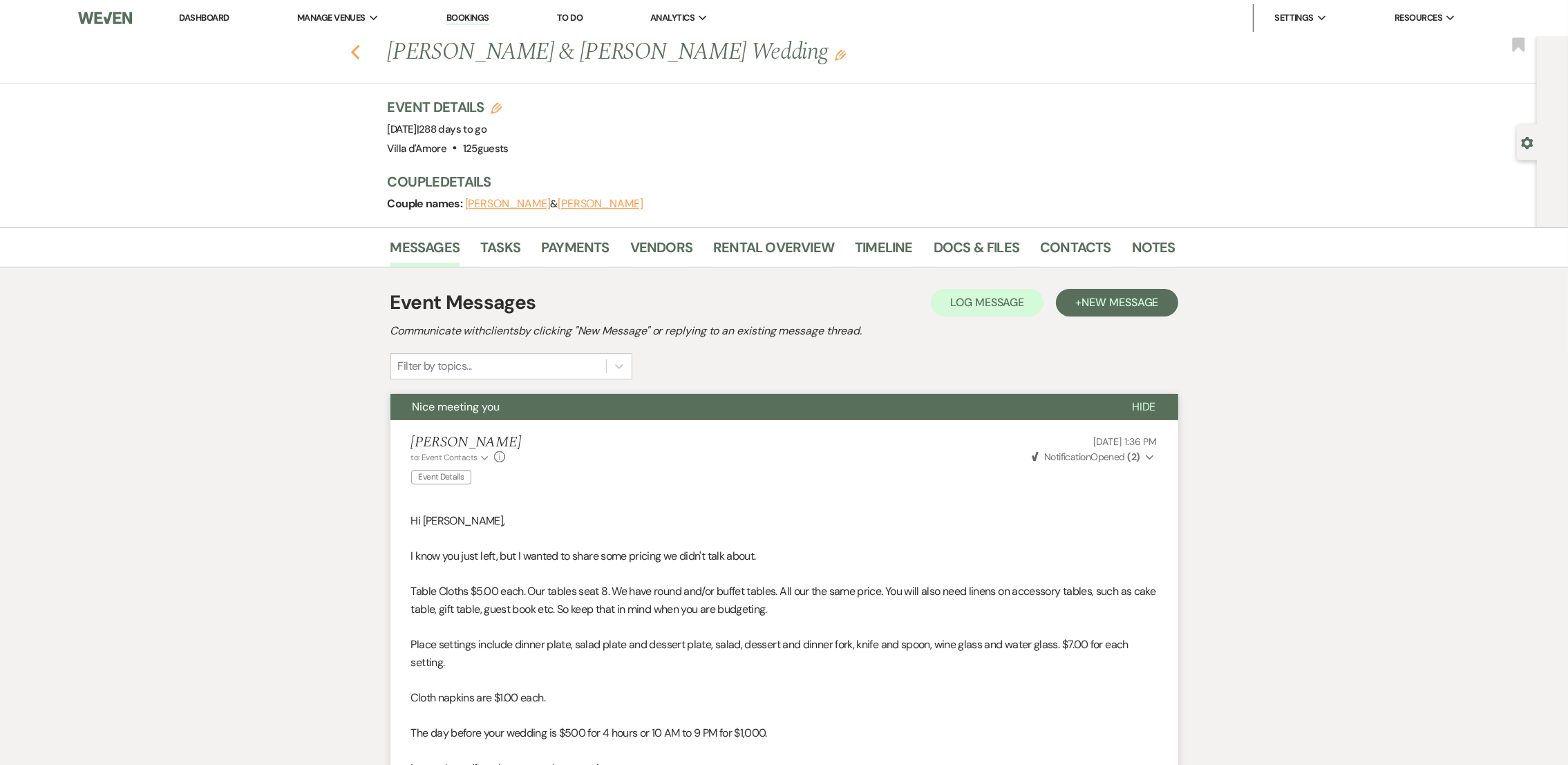
select select "8"
select select "5"
select select "8"
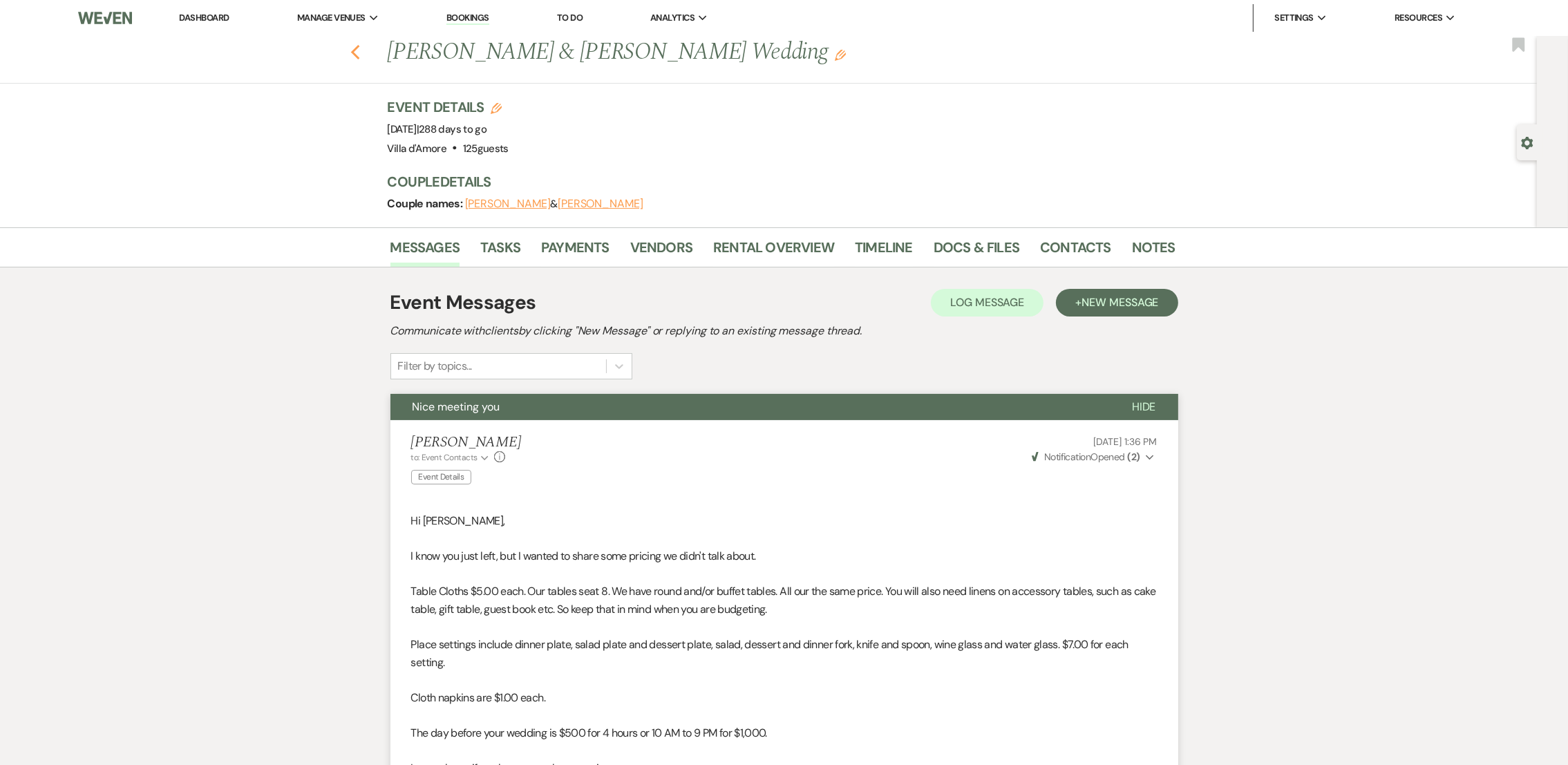
select select "8"
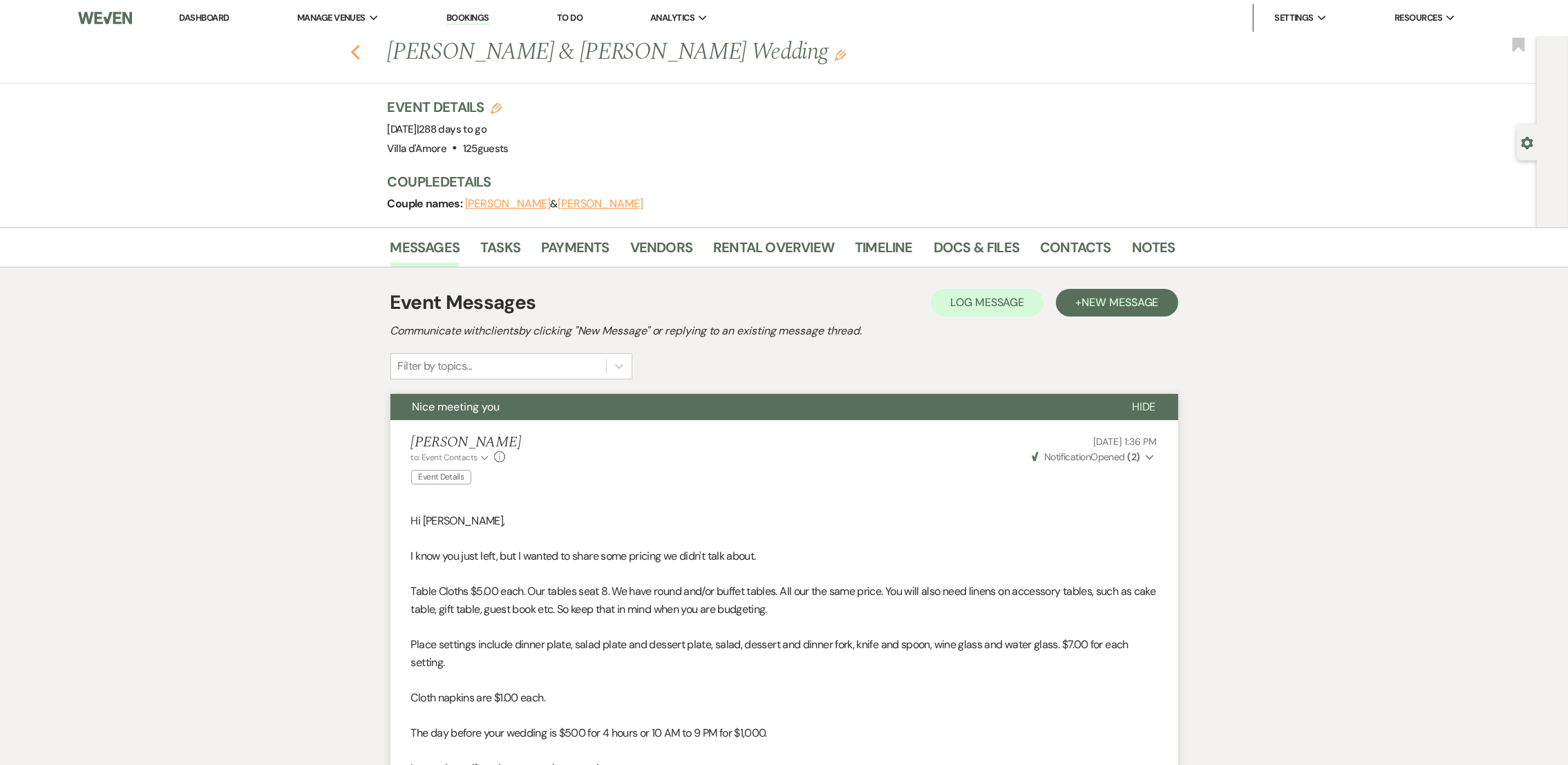
select select "8"
select select "5"
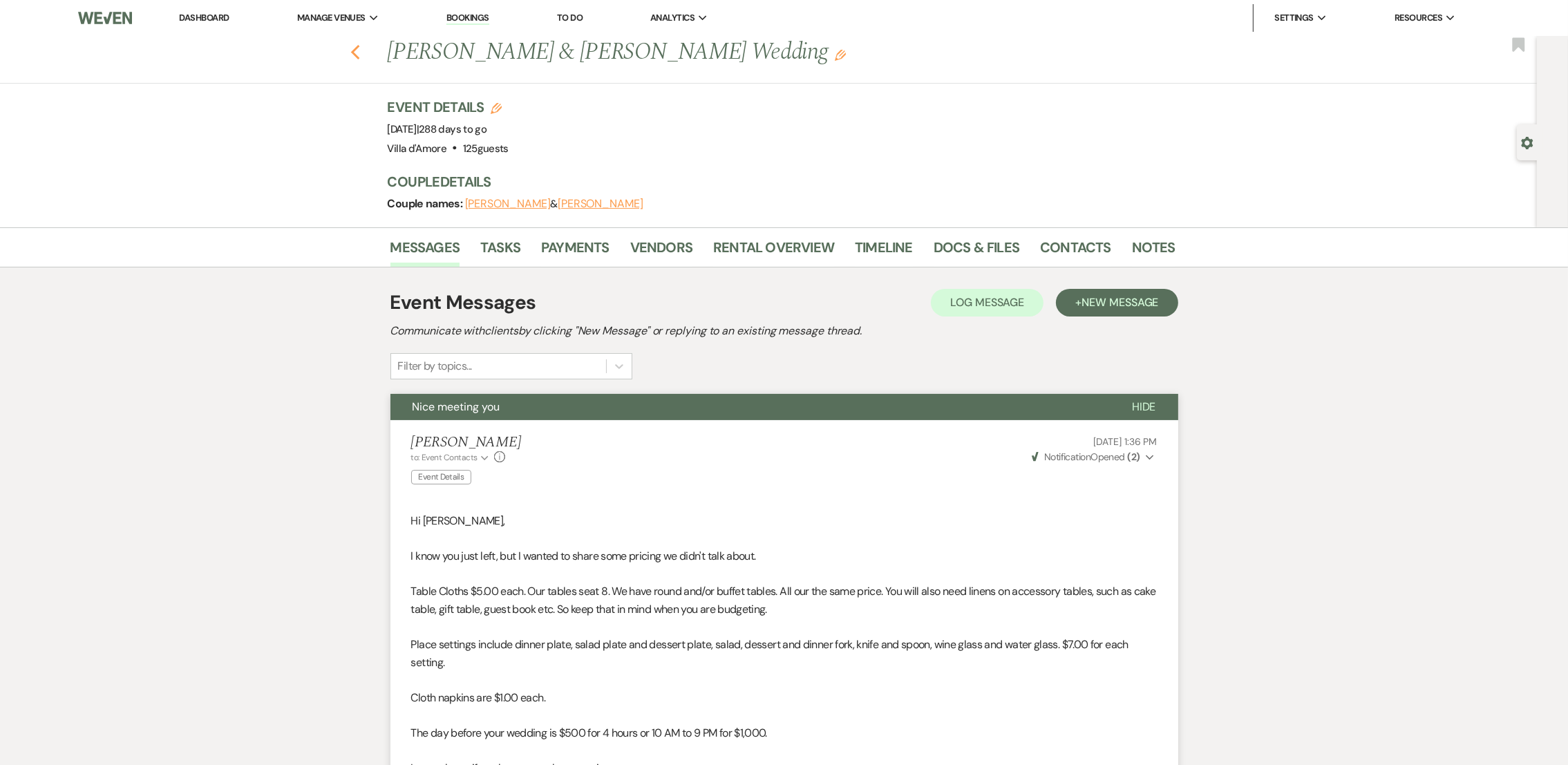
select select "8"
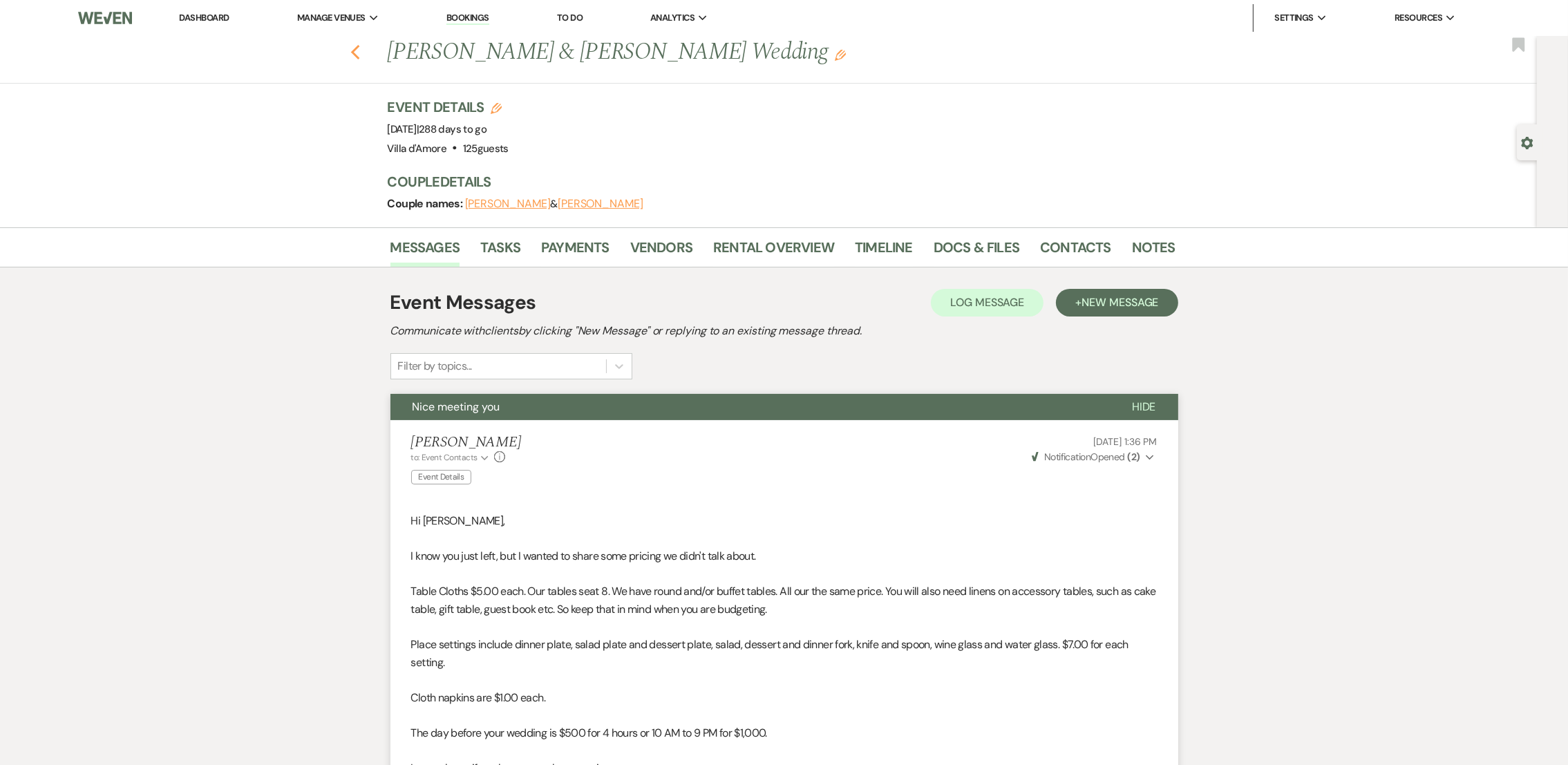
select select "8"
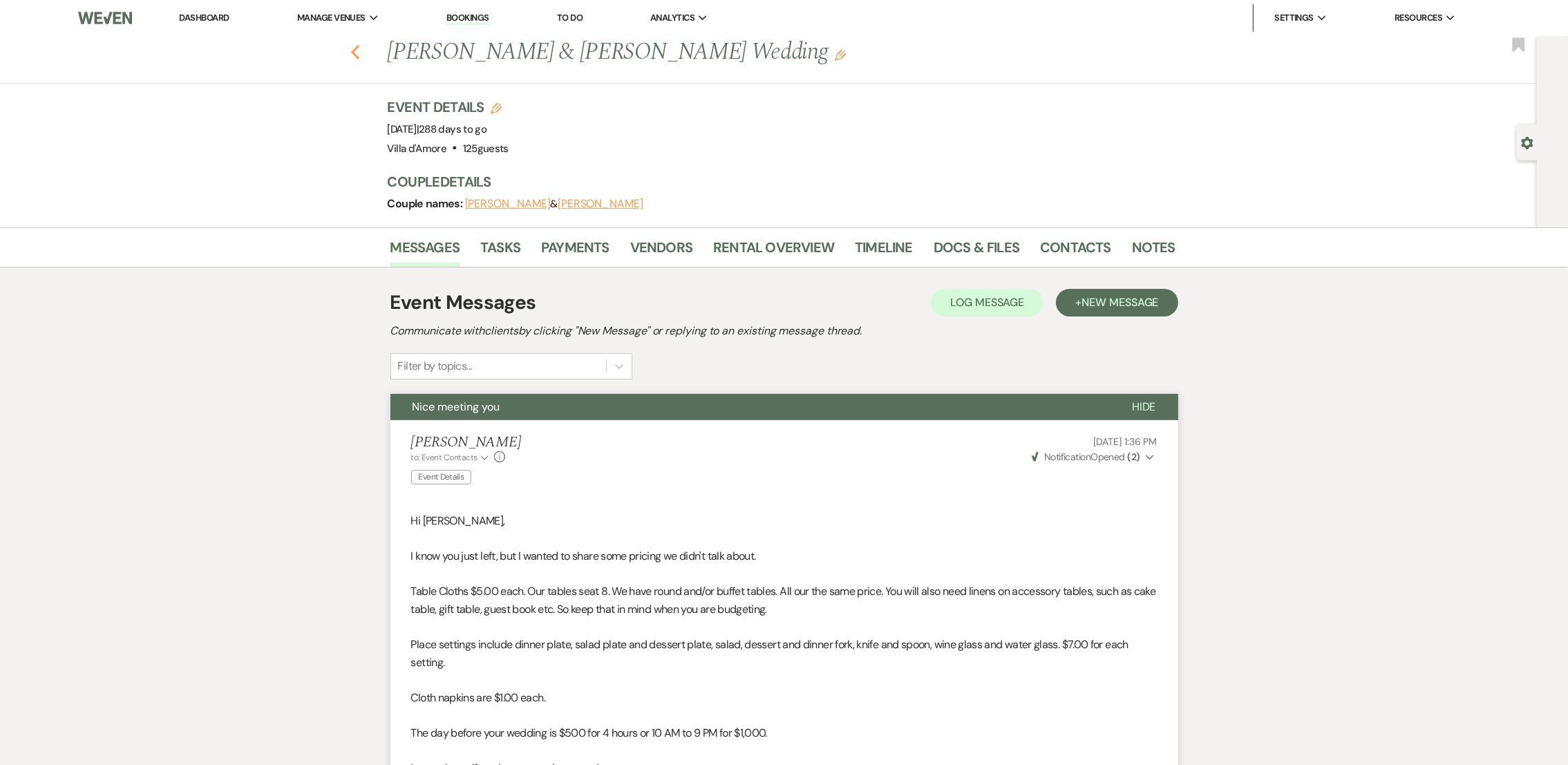
select select "8"
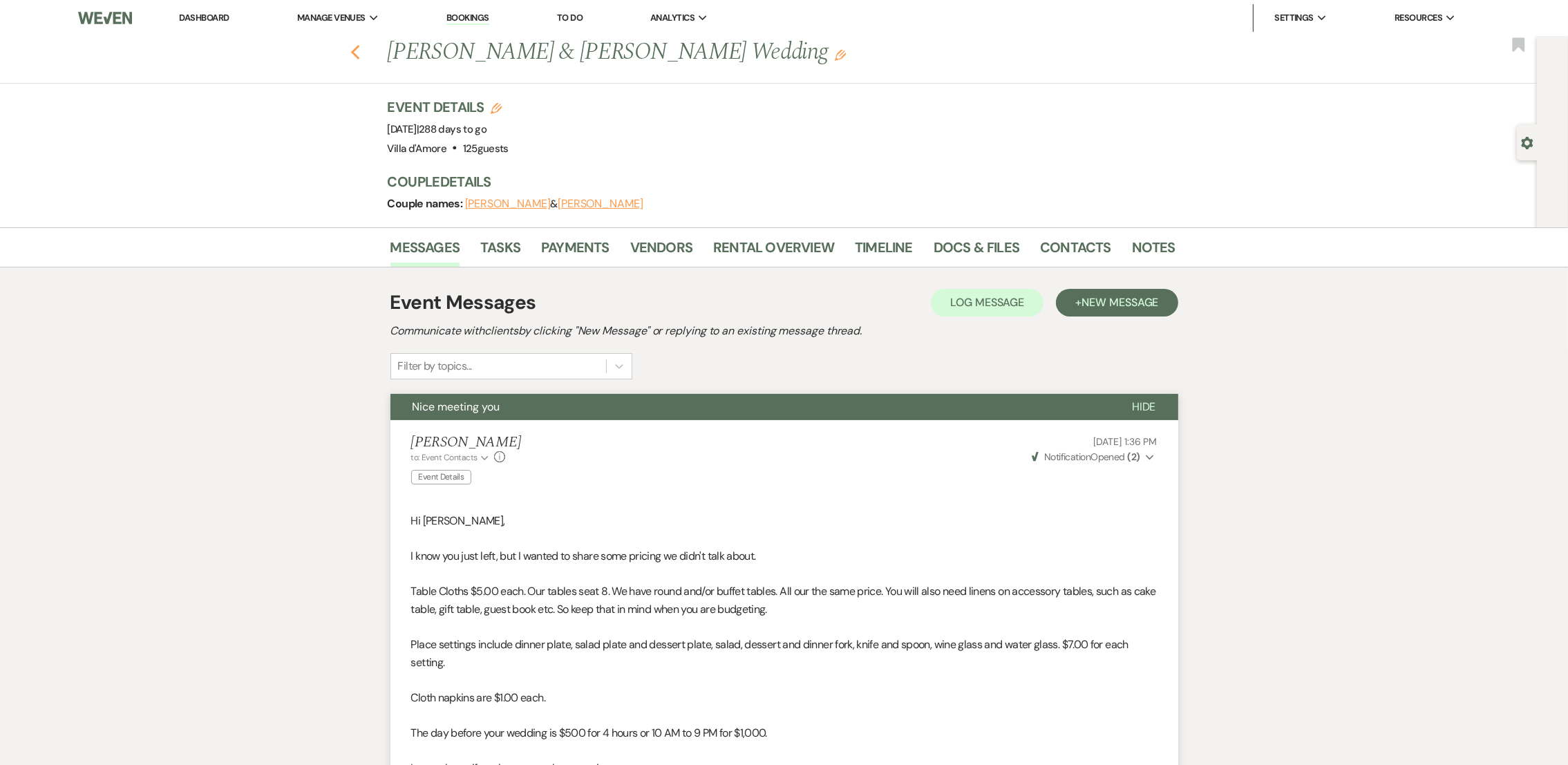
select select "8"
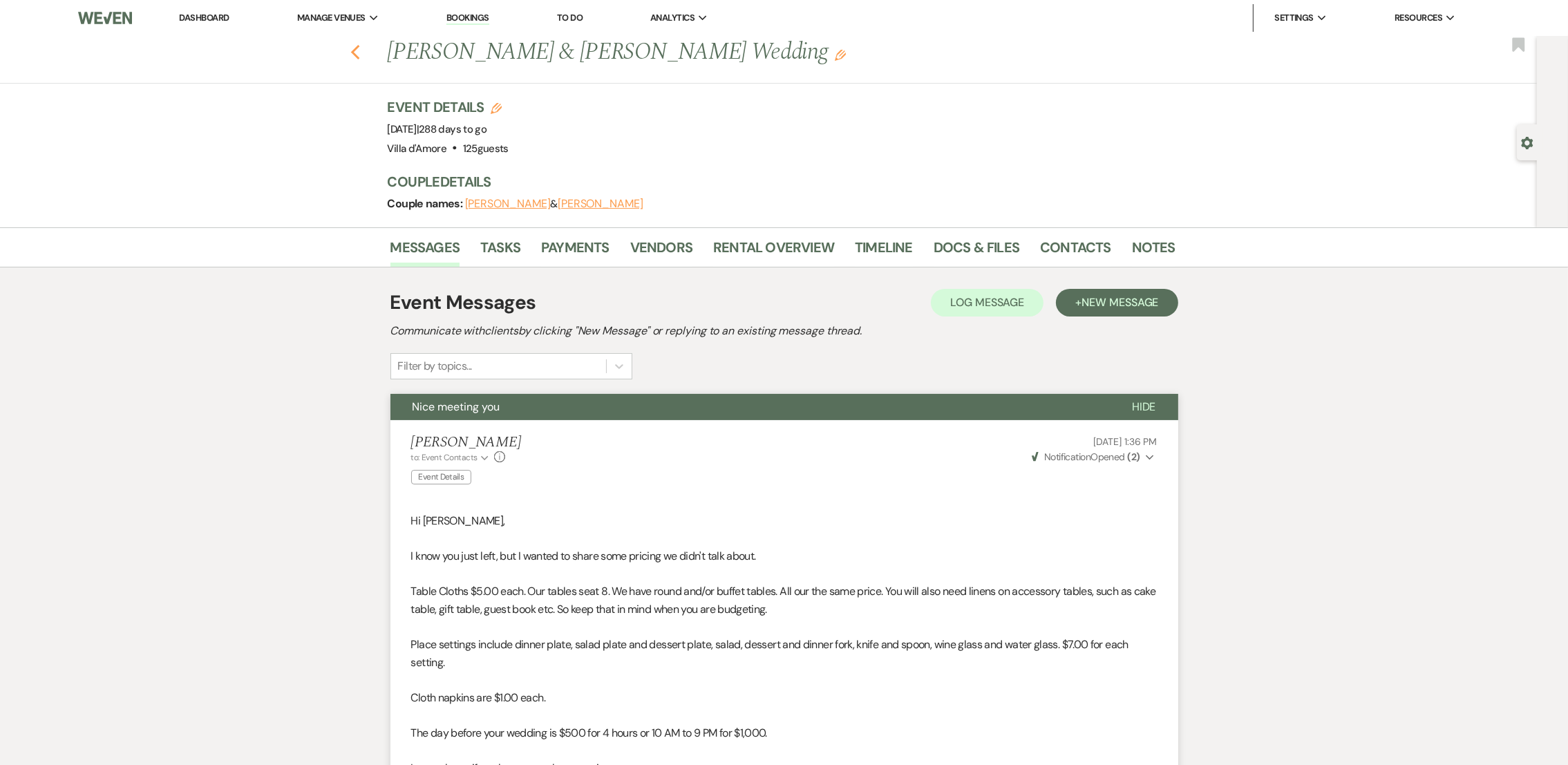
select select "8"
select select "7"
select select "8"
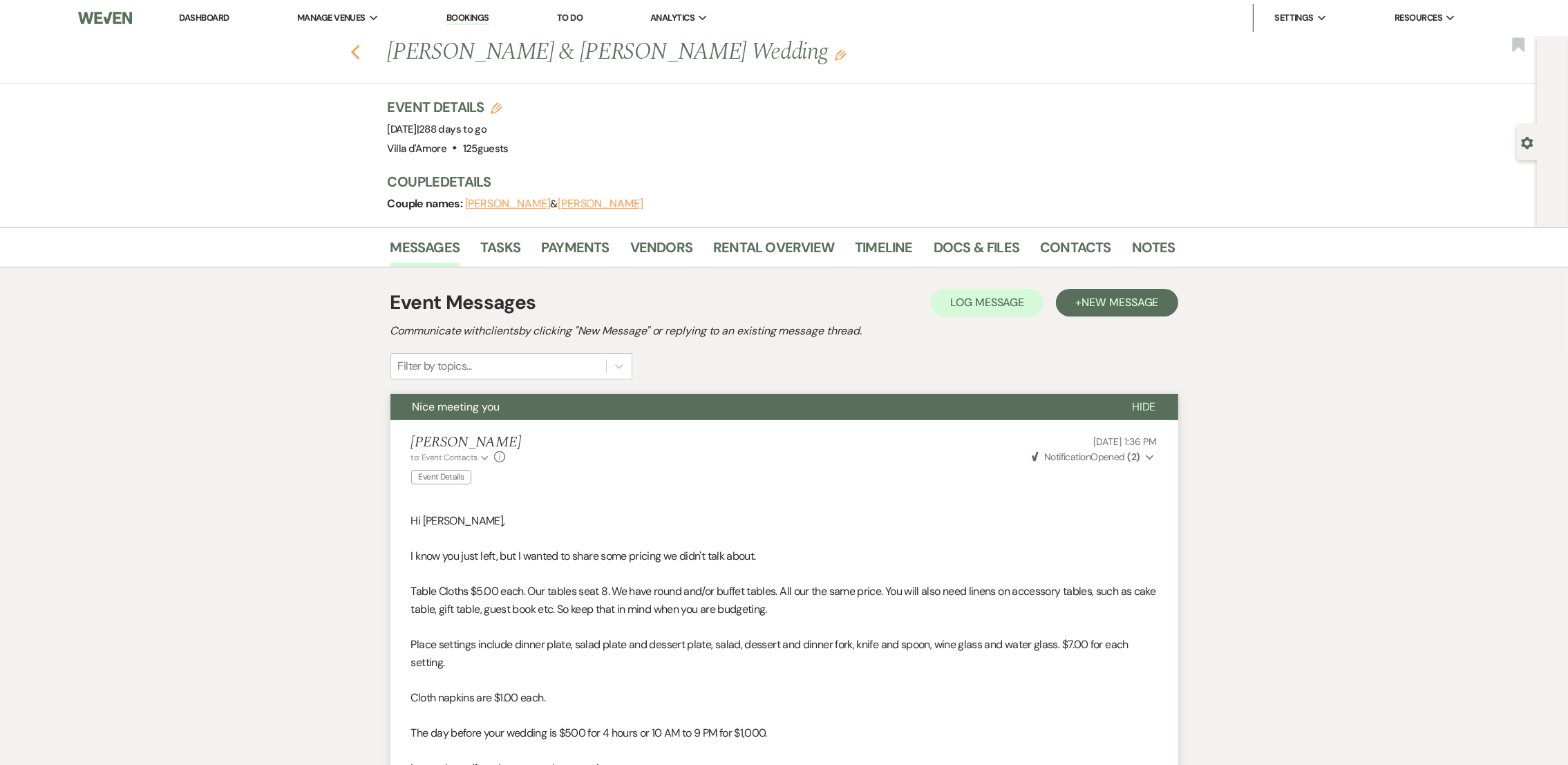
select select "8"
select select "5"
select select "8"
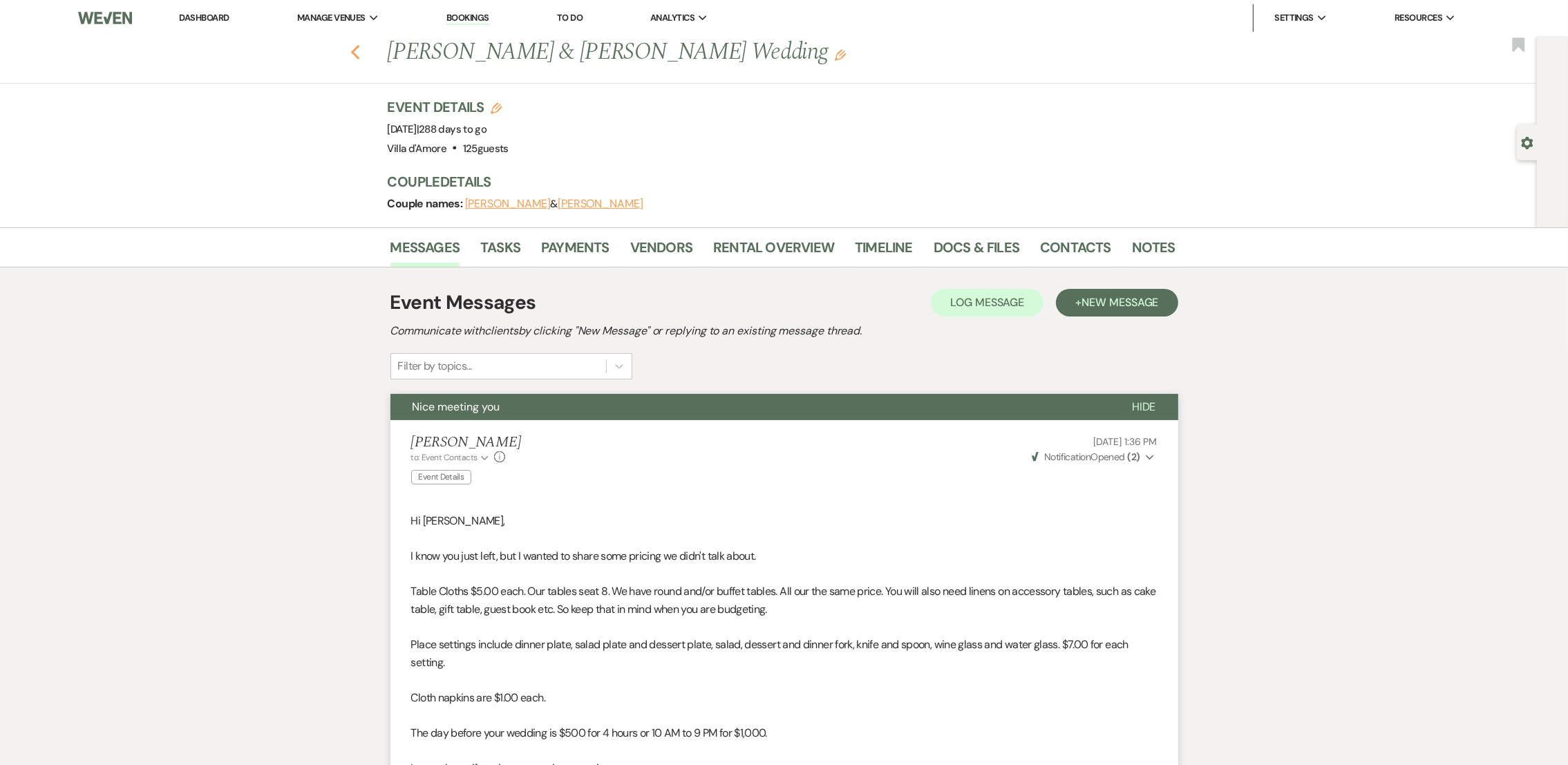
select select "8"
select select "7"
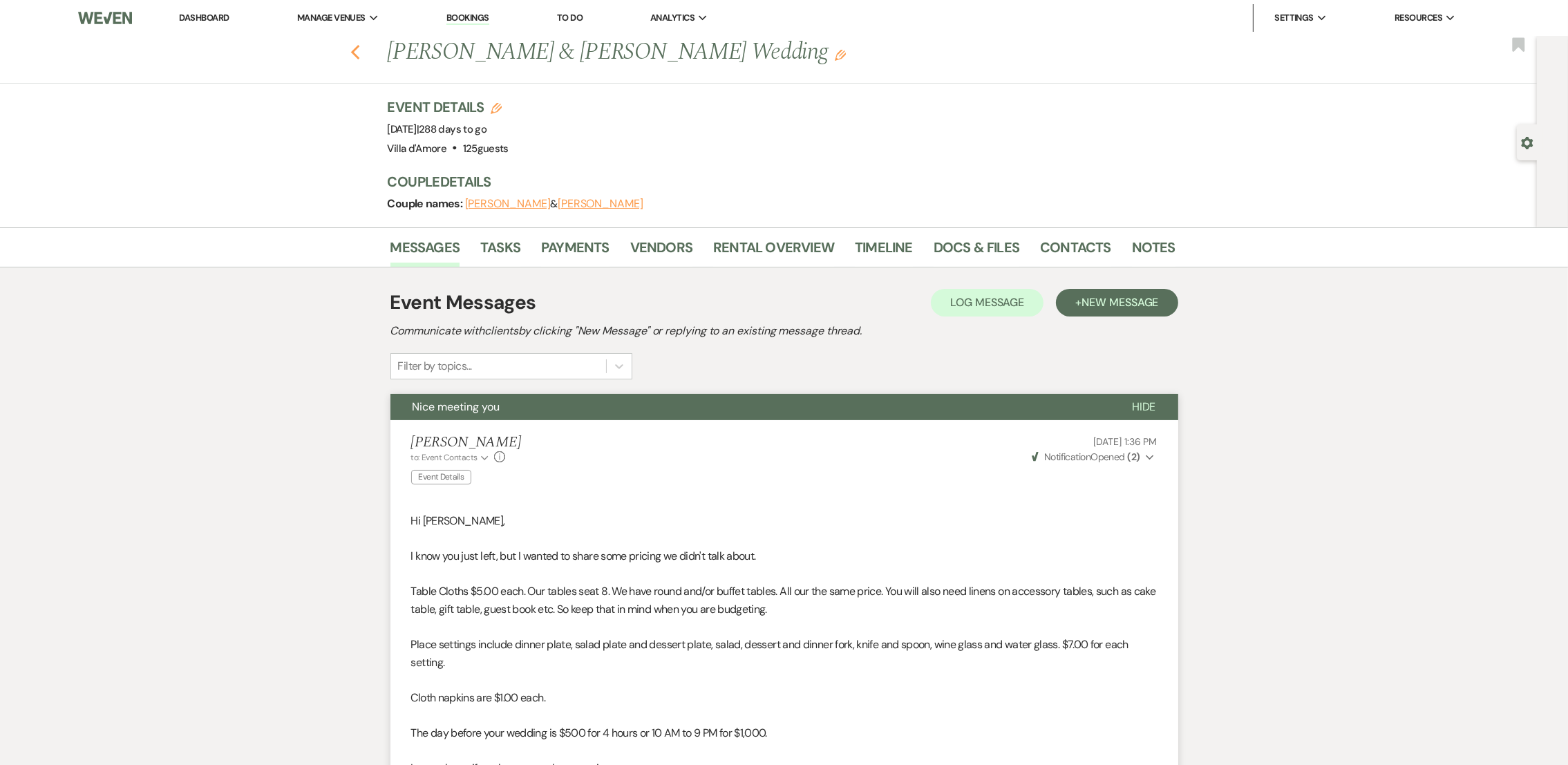
select select "8"
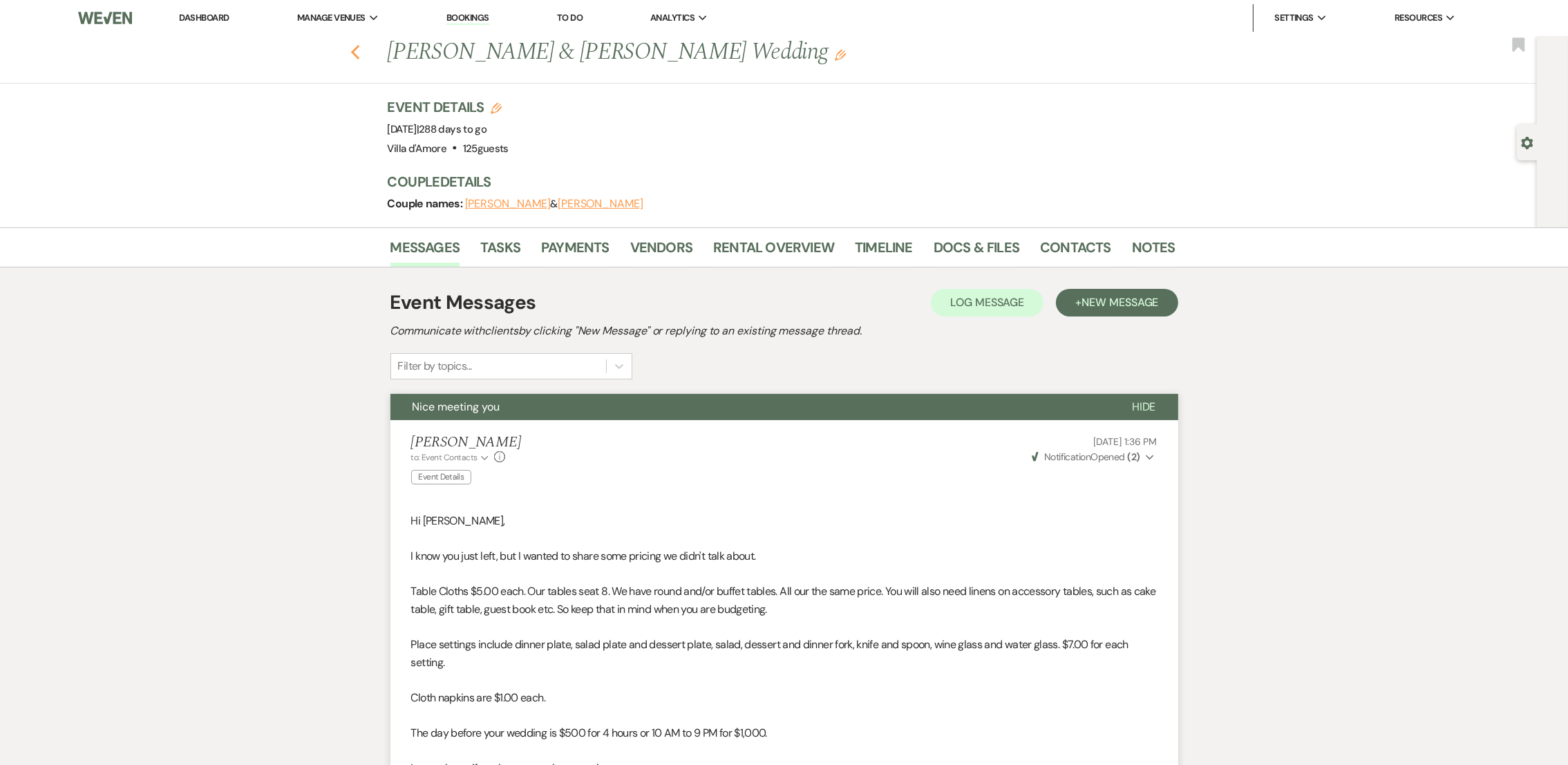
select select "7"
select select "8"
select select "6"
select select "8"
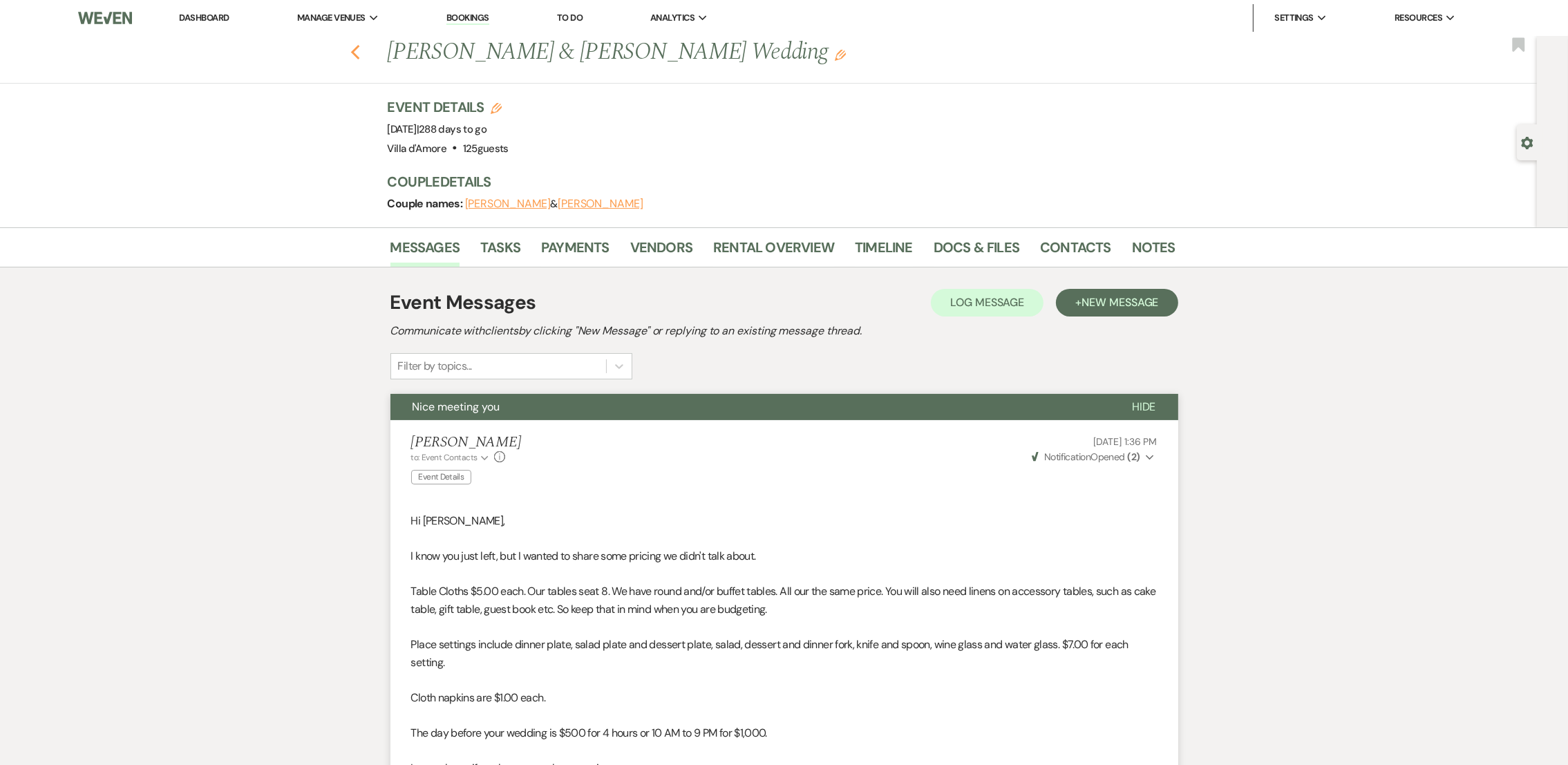
select select "8"
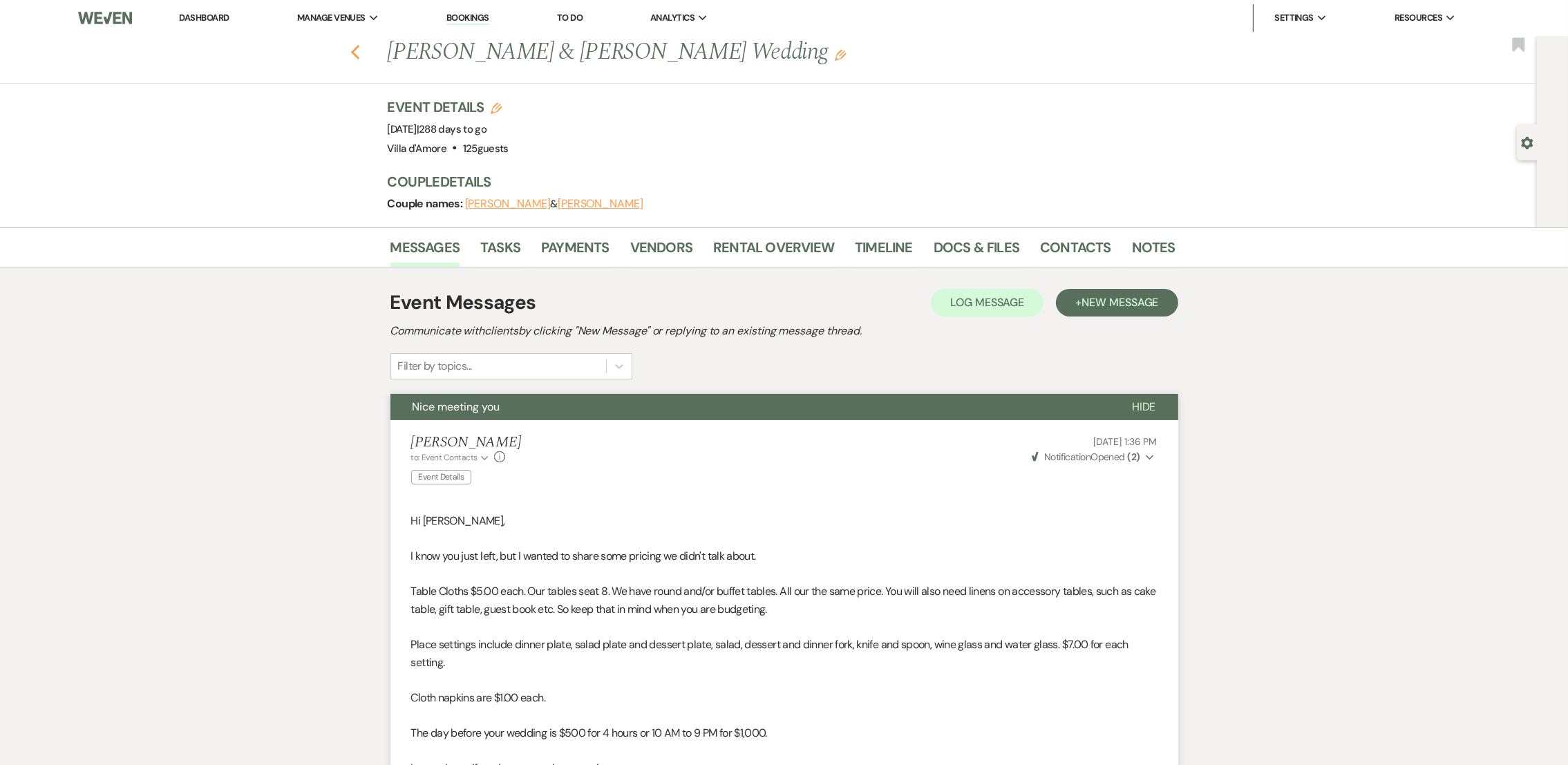
select select "8"
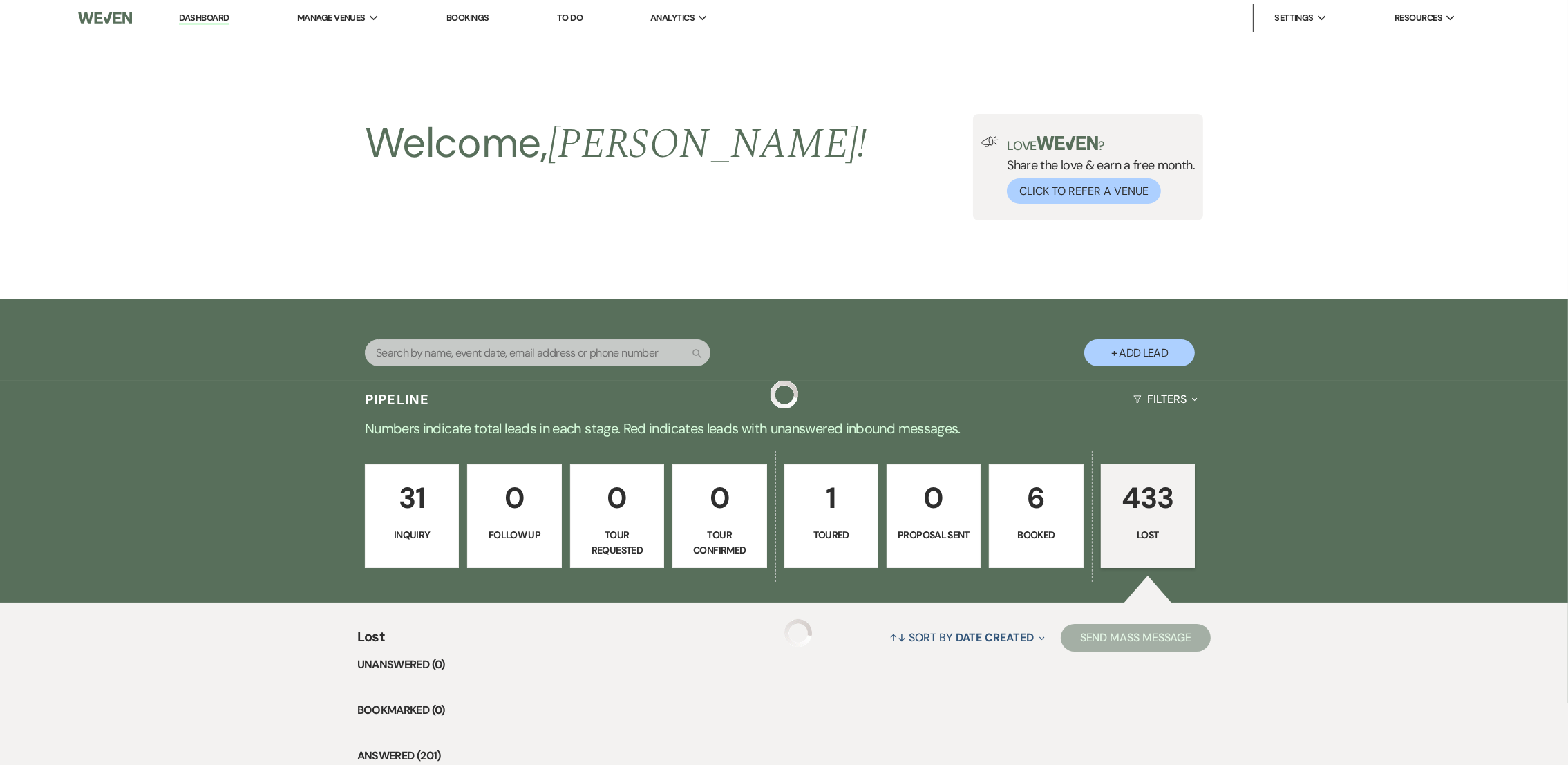
scroll to position [241, 0]
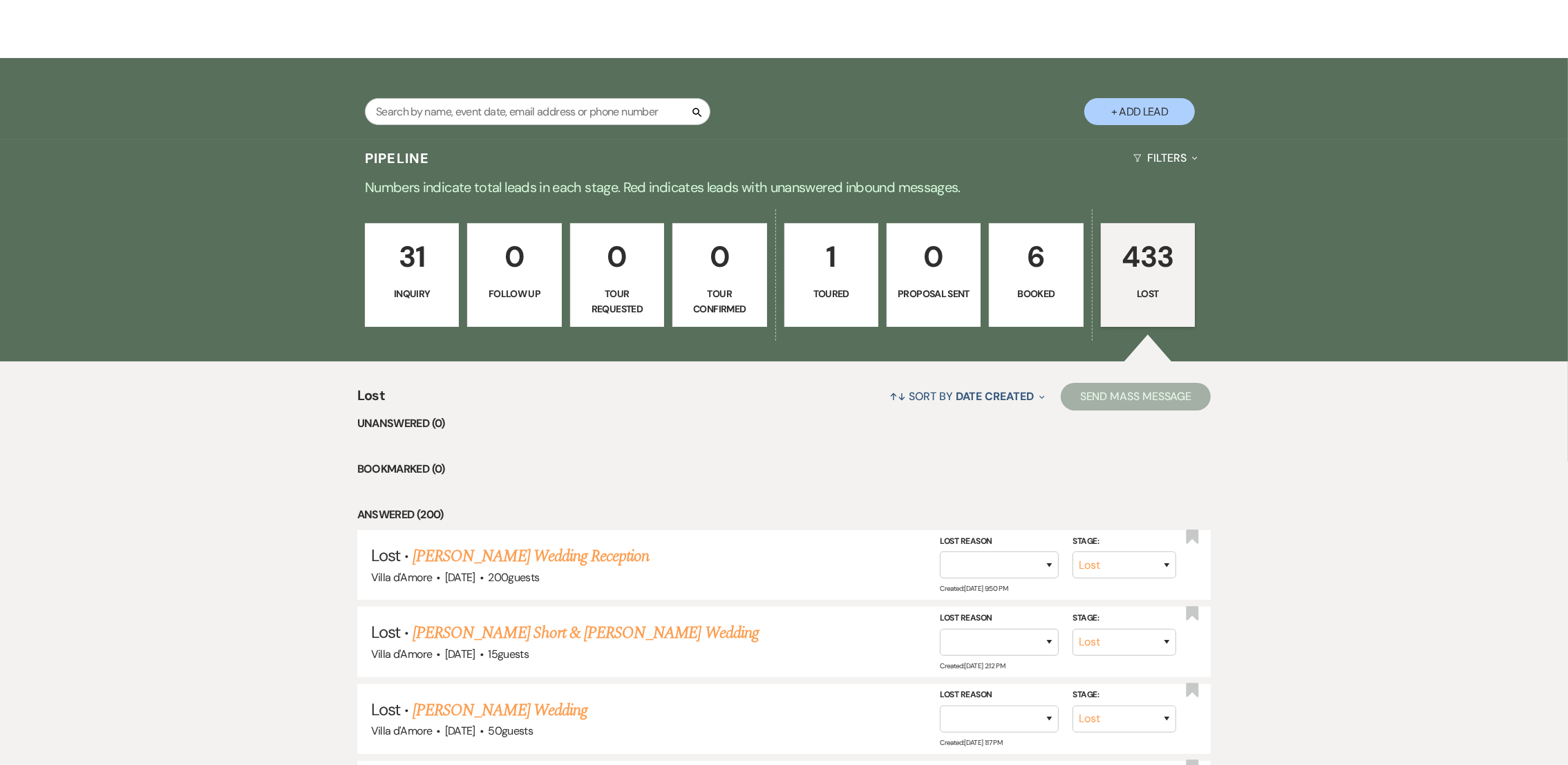
click at [434, 269] on p "31" at bounding box center [411, 256] width 76 height 46
